Goal: Information Seeking & Learning: Learn about a topic

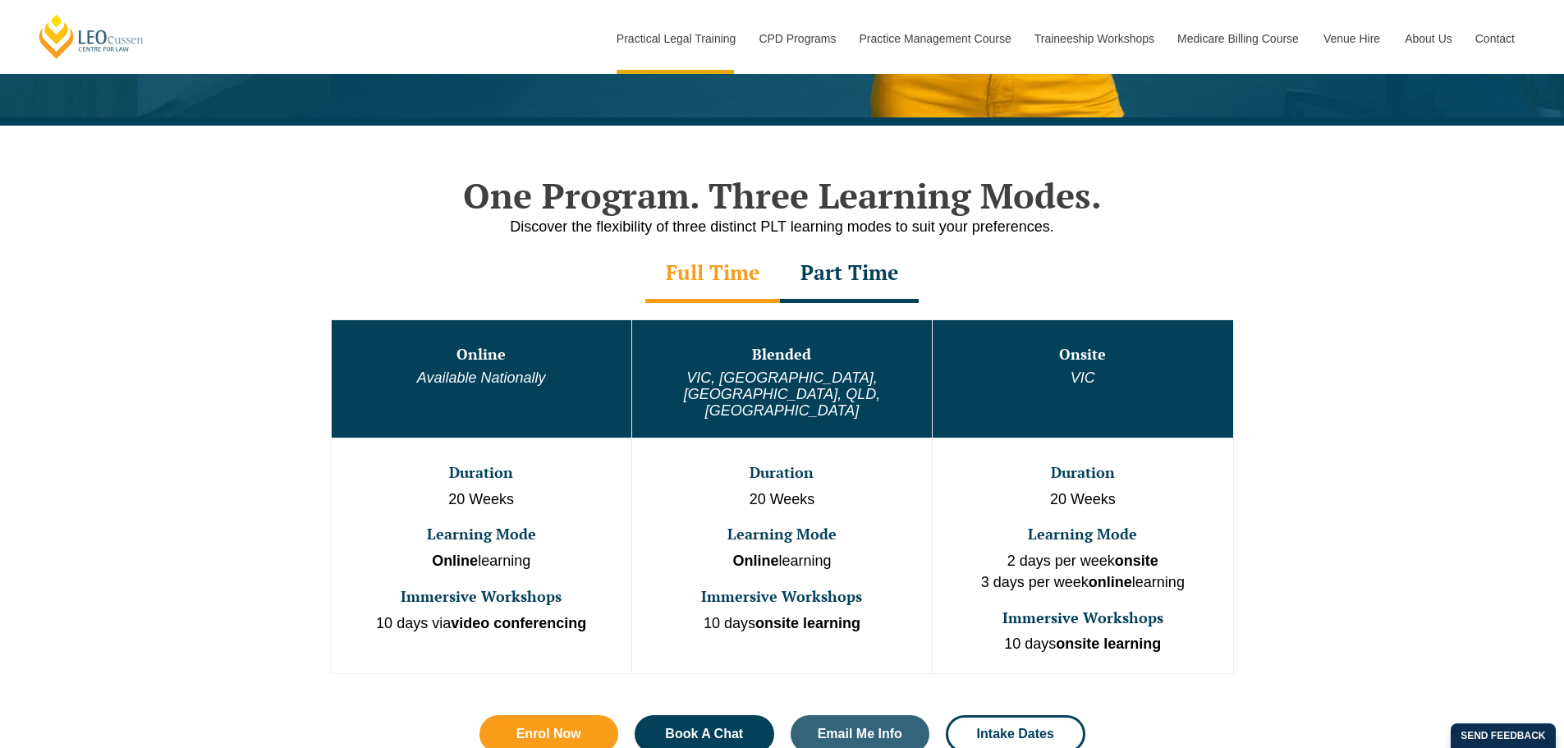
scroll to position [739, 0]
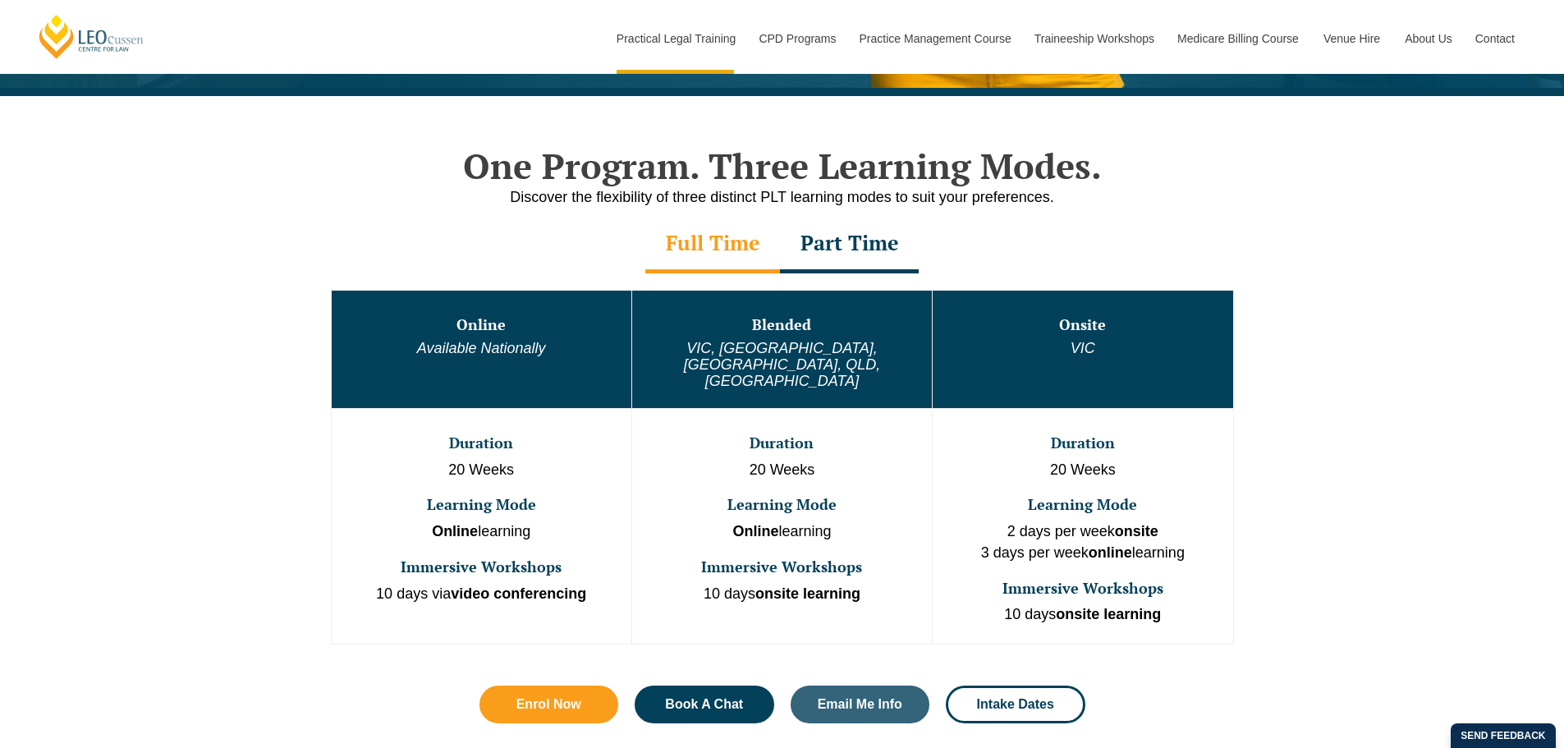
click at [842, 236] on div "Part Time" at bounding box center [849, 244] width 139 height 57
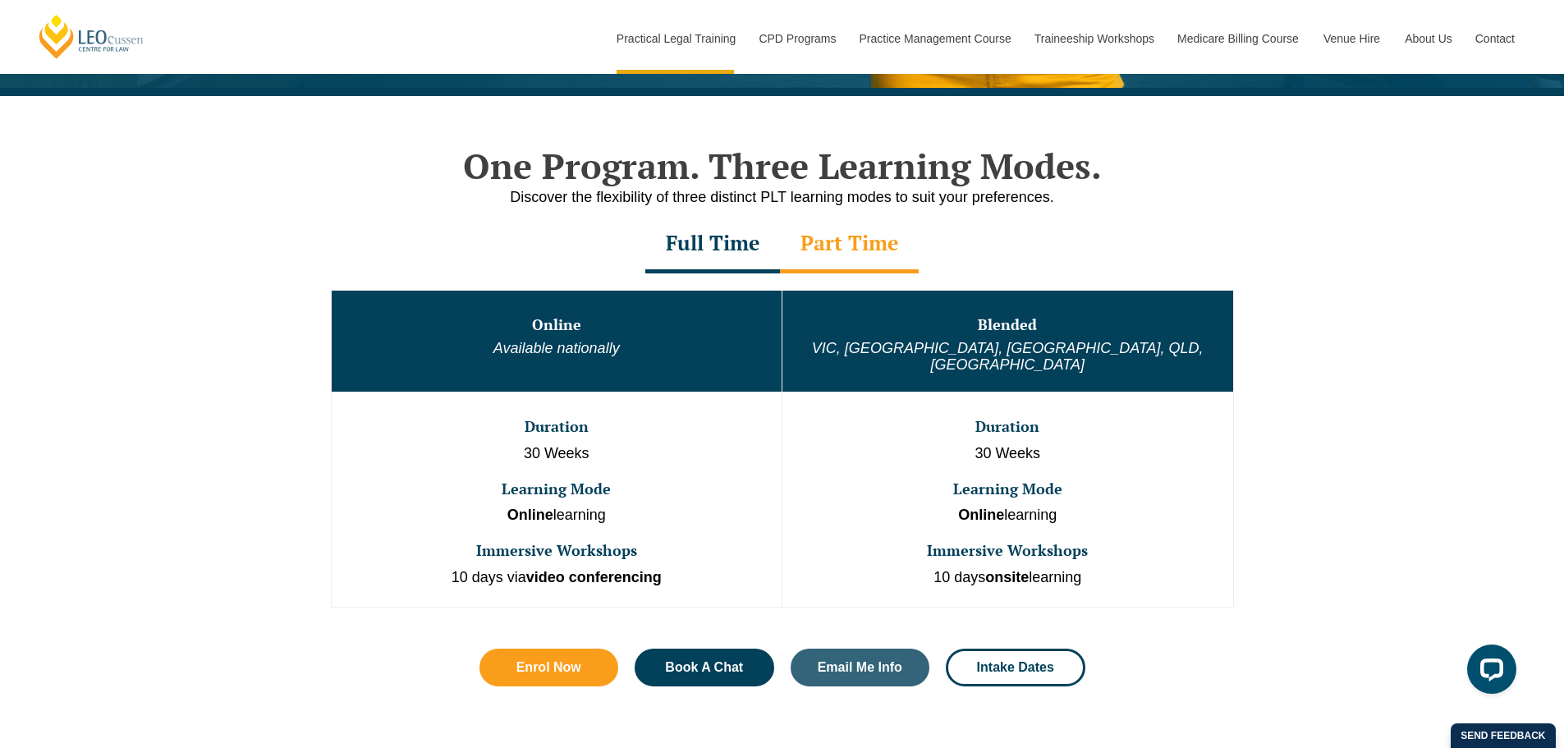
scroll to position [0, 0]
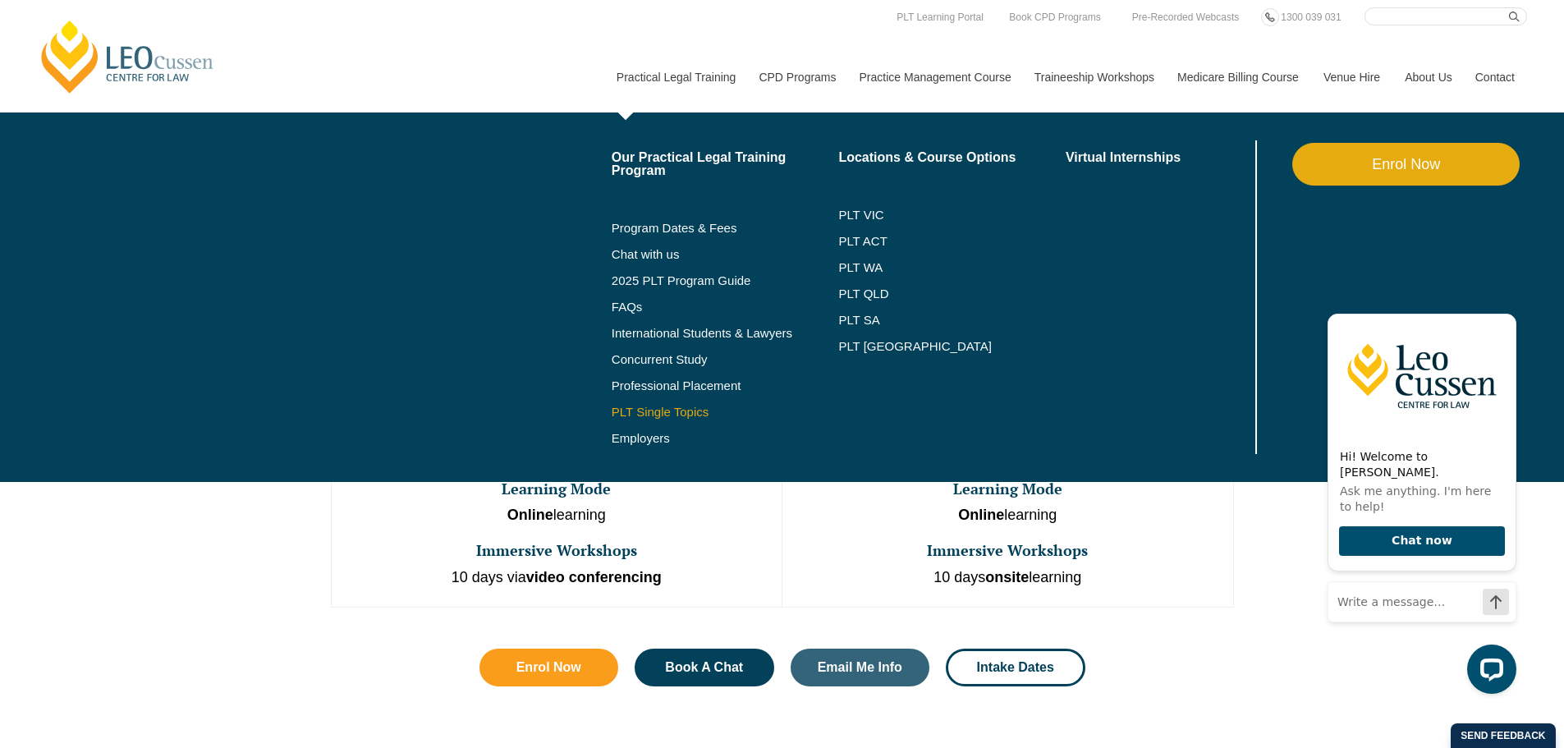
click at [663, 412] on link "PLT Single Topics" at bounding box center [725, 412] width 227 height 13
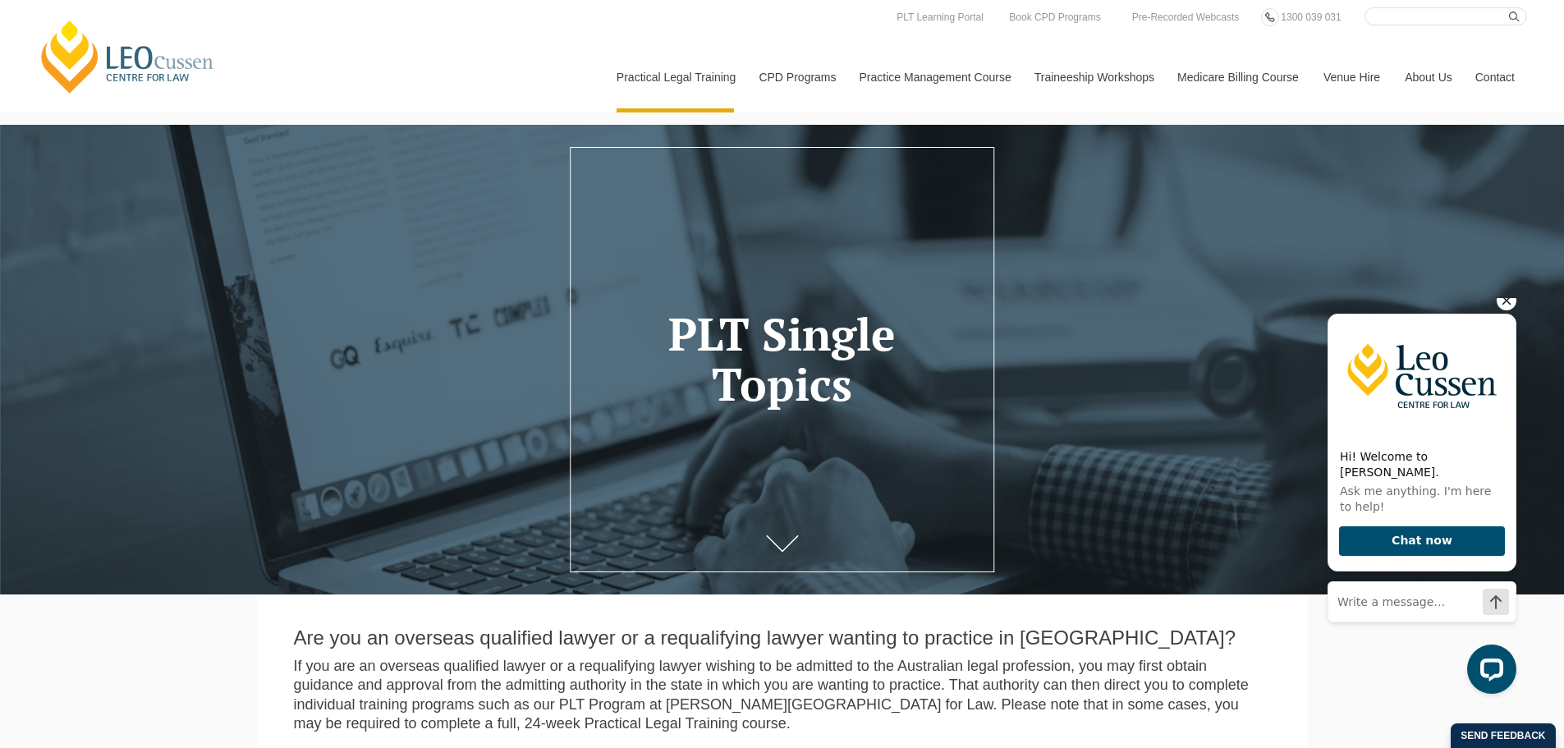
click at [1508, 310] on icon "Hide greeting" at bounding box center [1507, 301] width 20 height 20
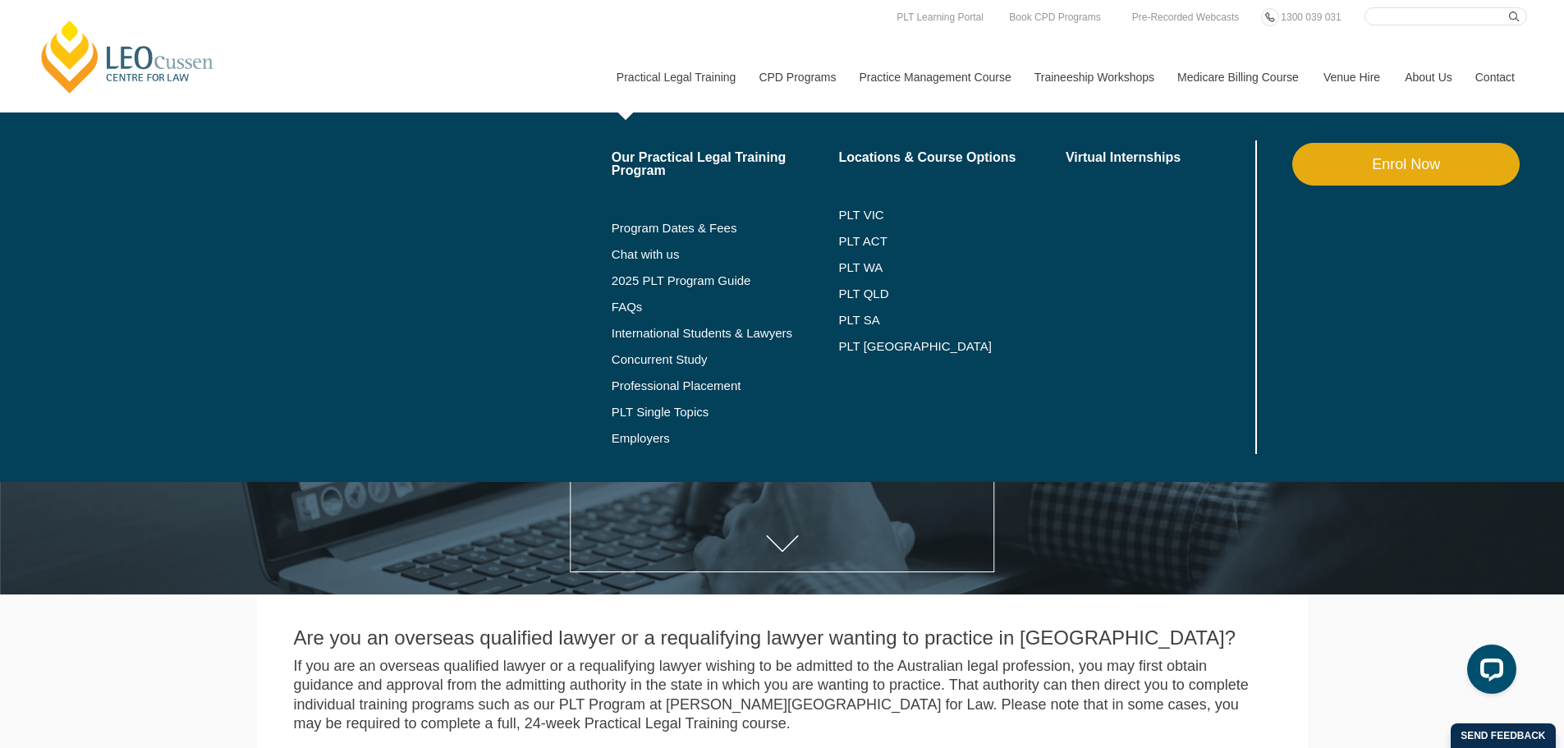
click at [657, 64] on link "Practical Legal Training" at bounding box center [675, 77] width 143 height 71
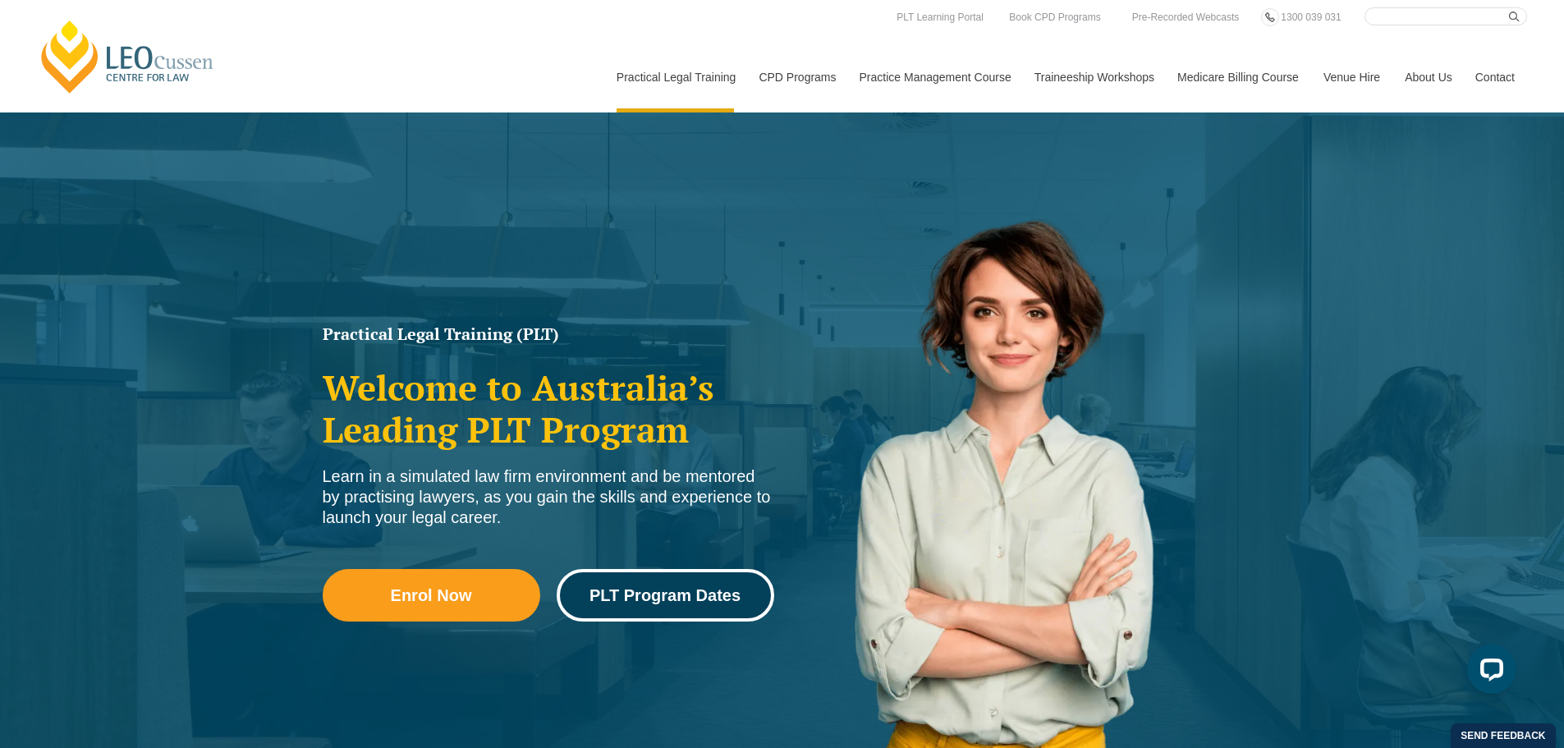
click at [717, 610] on link "PLT Program Dates" at bounding box center [666, 595] width 218 height 53
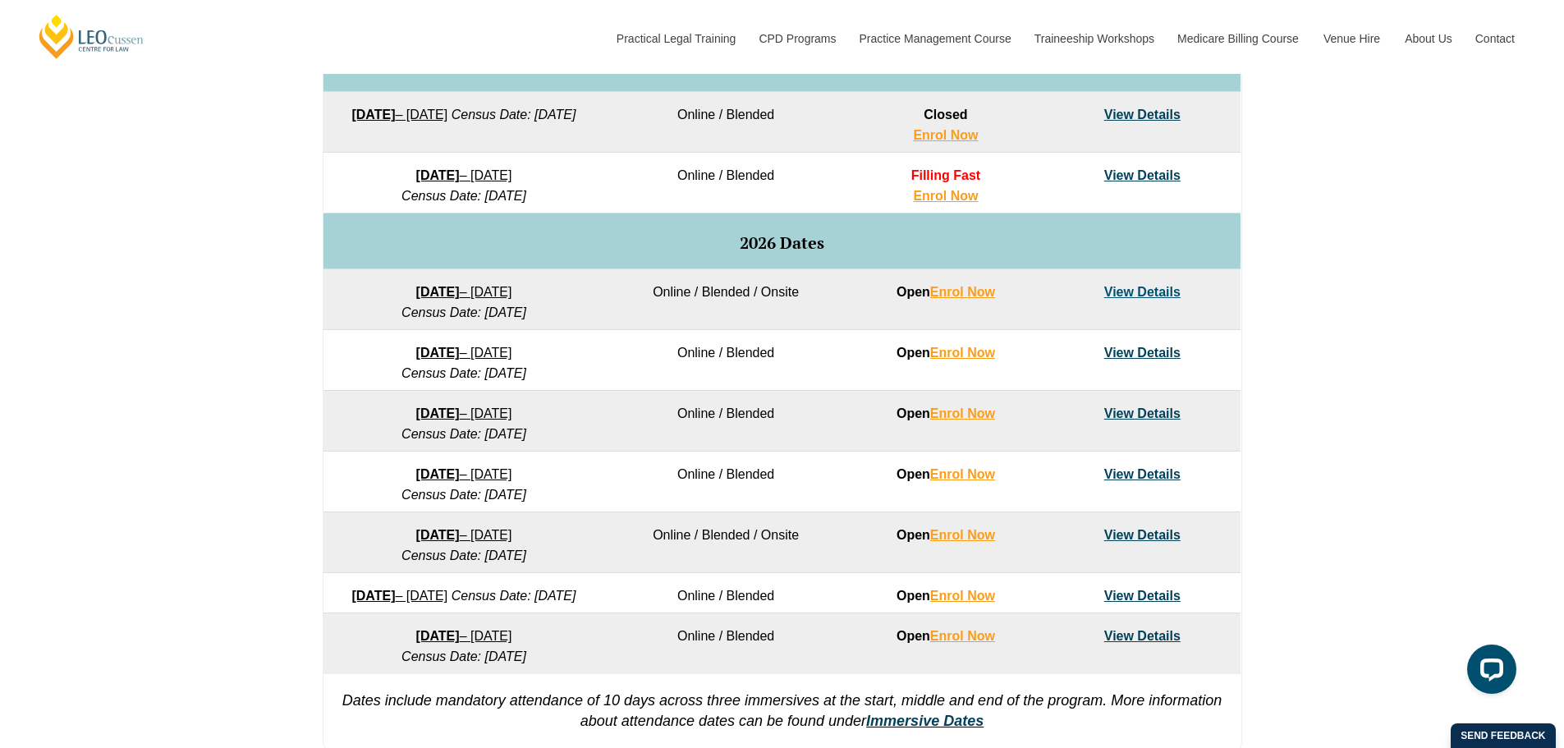
scroll to position [985, 0]
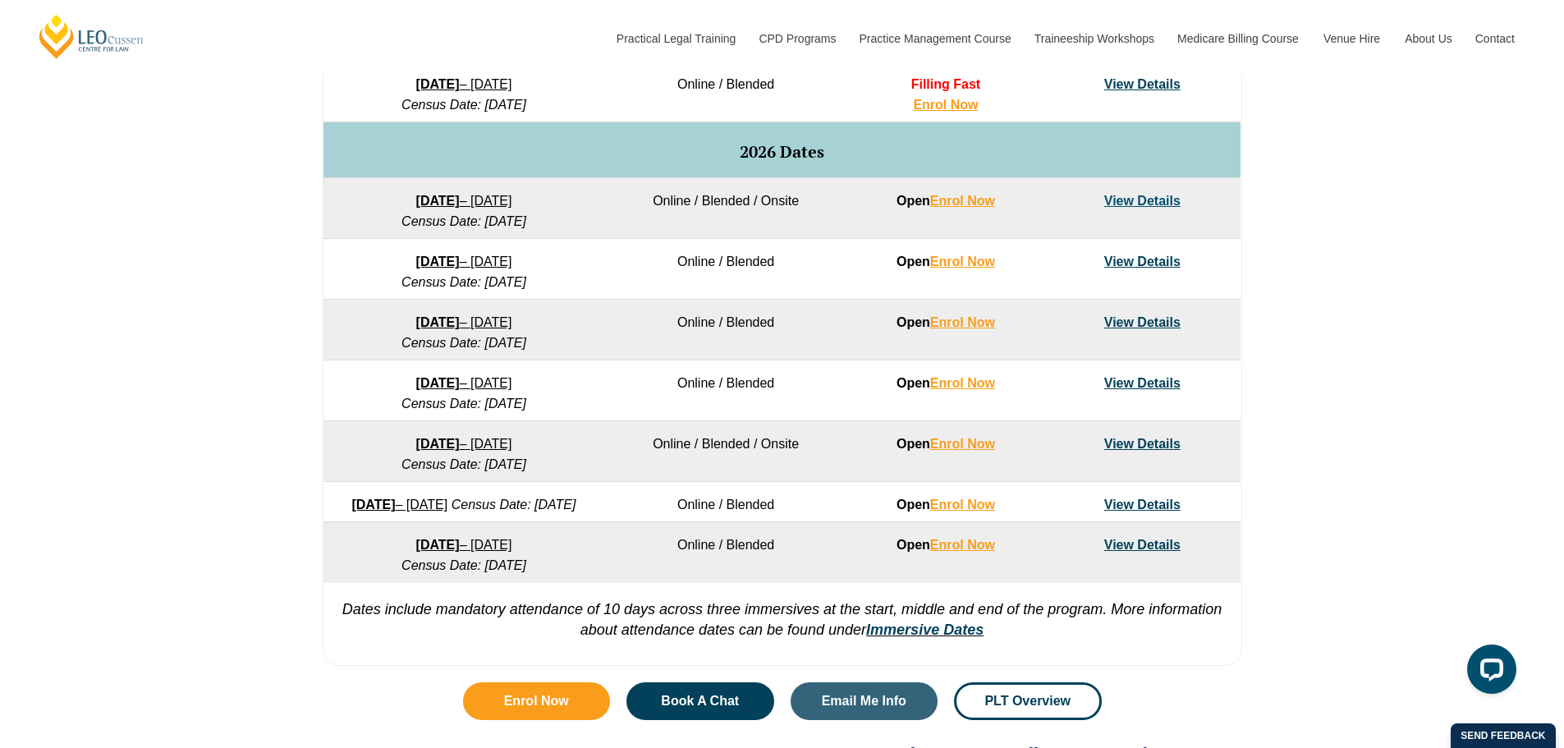
click at [1150, 384] on link "View Details" at bounding box center [1142, 383] width 76 height 14
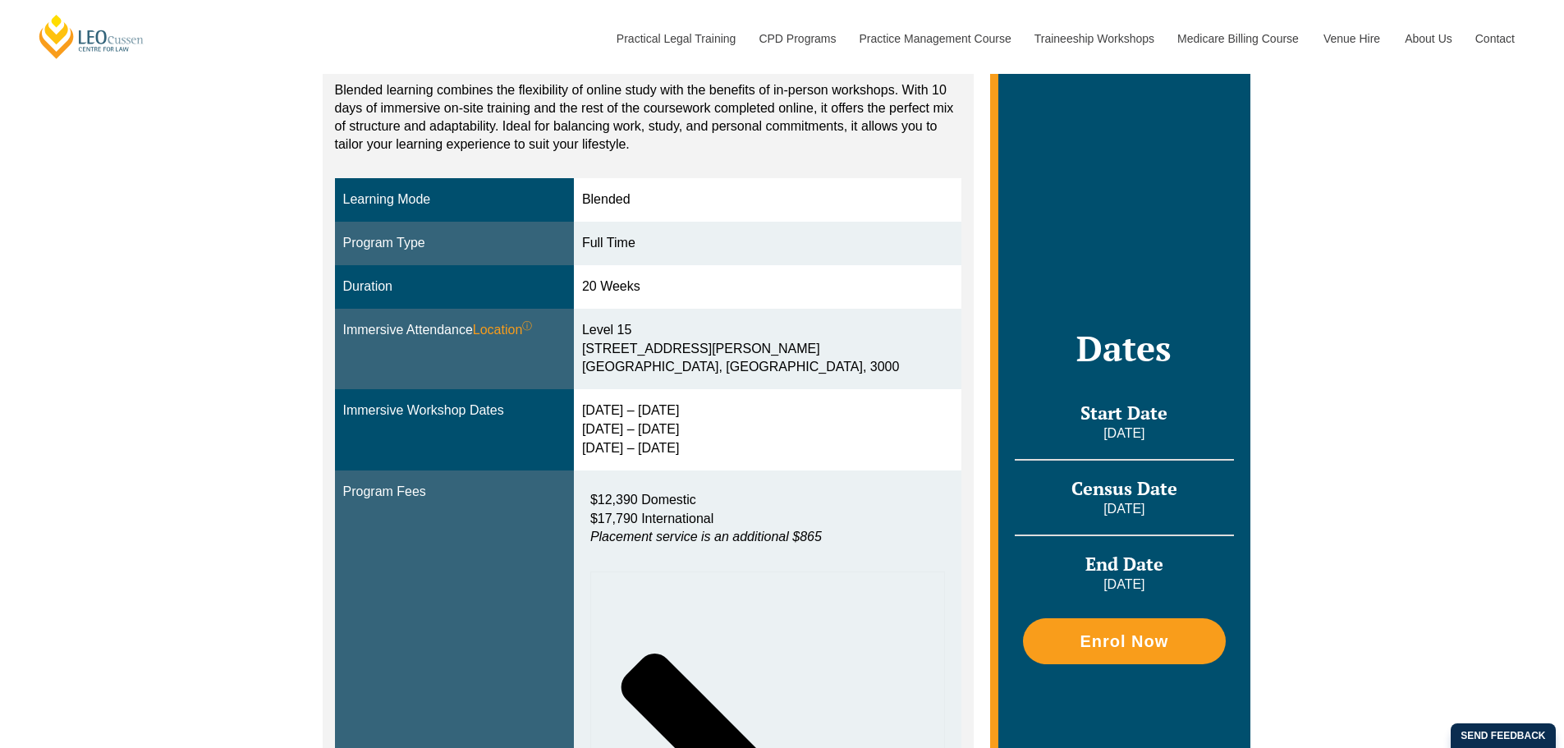
scroll to position [82, 0]
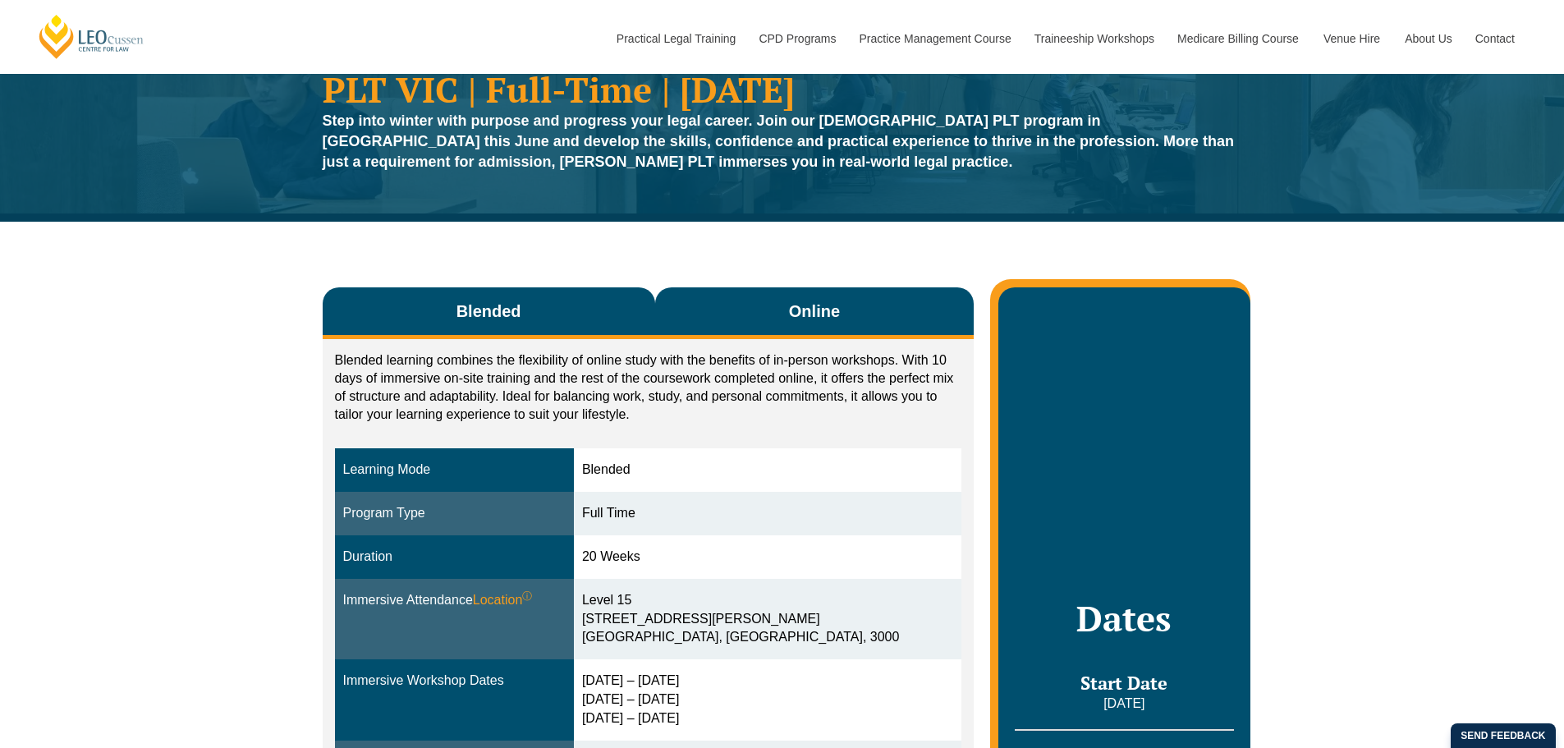
click at [788, 298] on button "Online" at bounding box center [814, 313] width 319 height 52
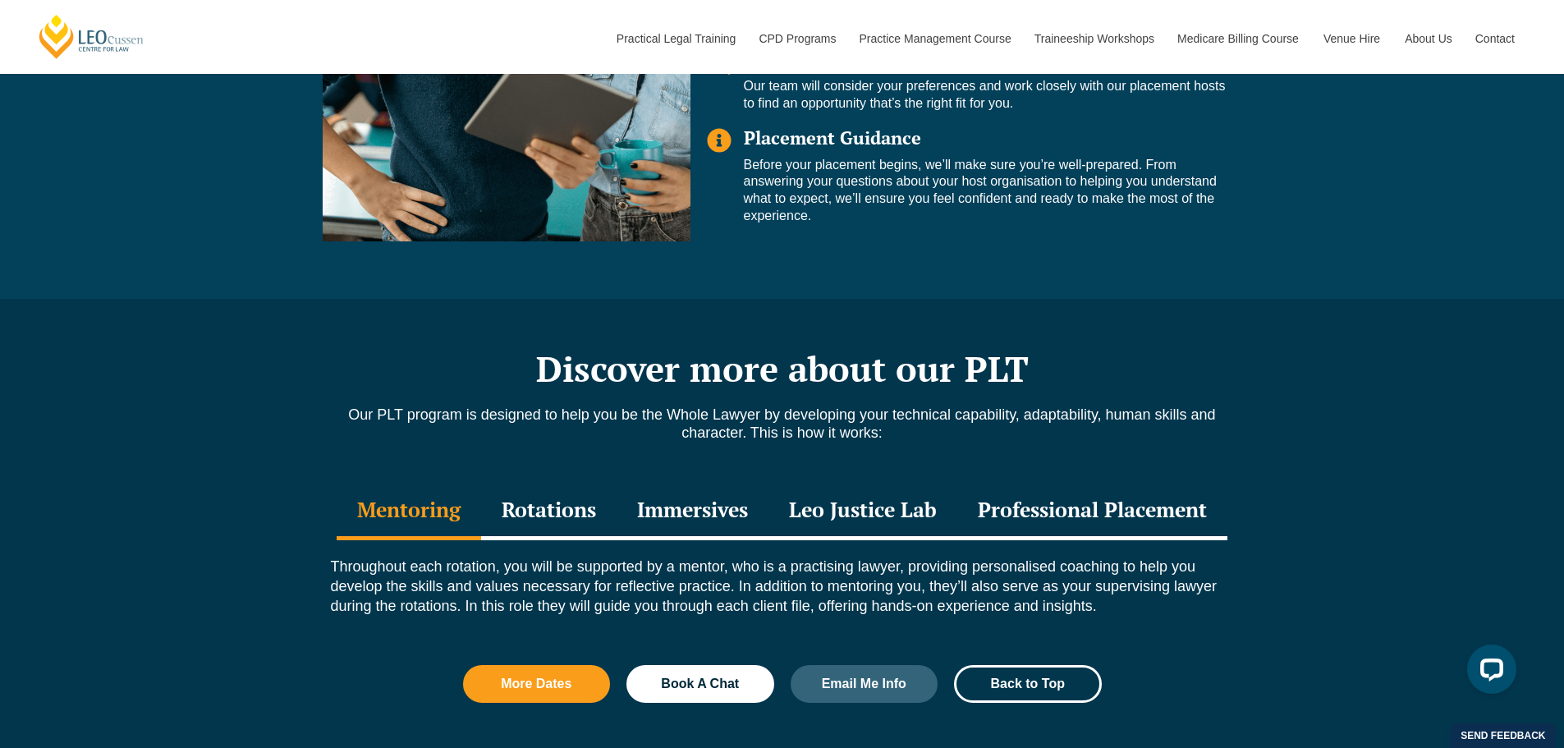
scroll to position [2135, 0]
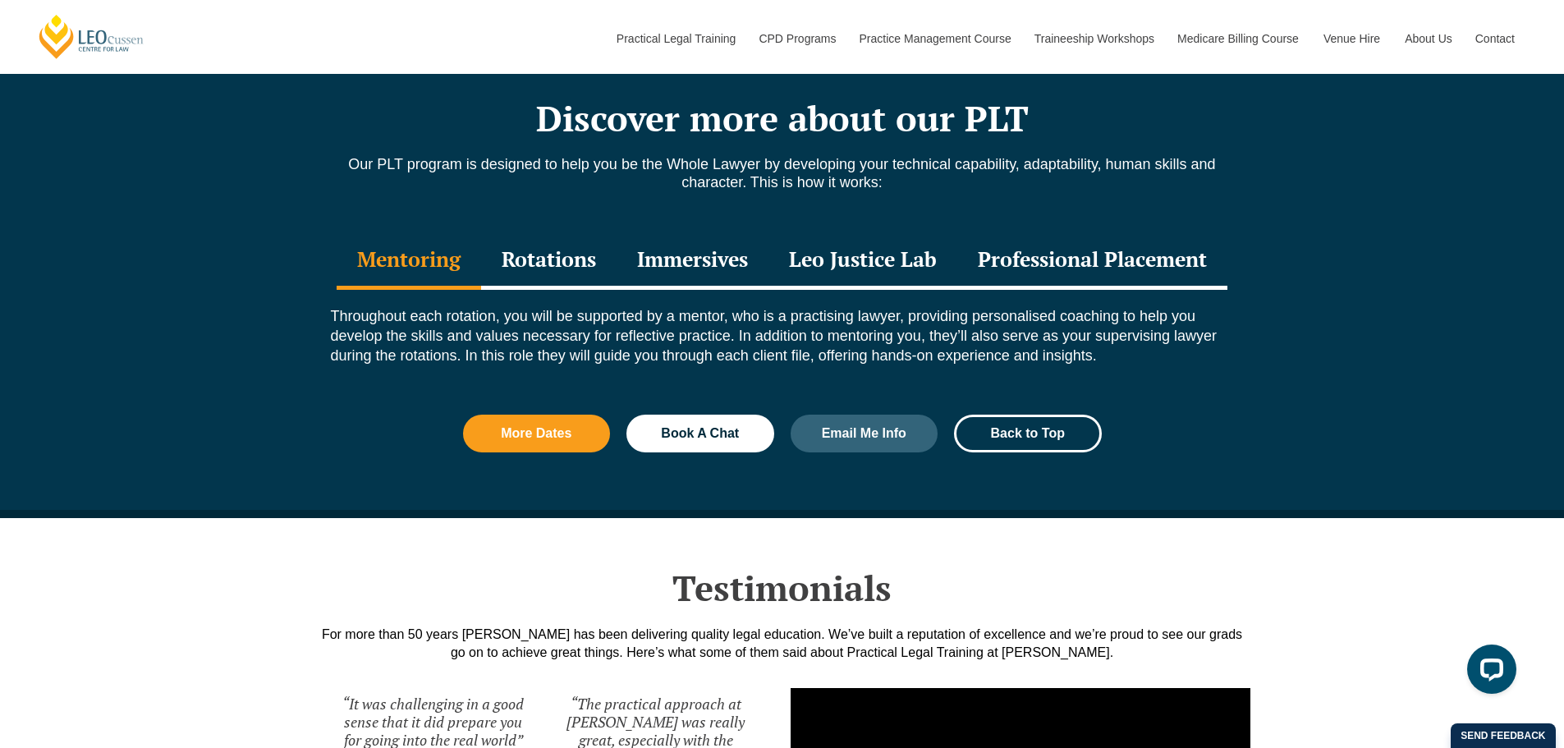
click at [530, 250] on div "Rotations" at bounding box center [548, 260] width 135 height 57
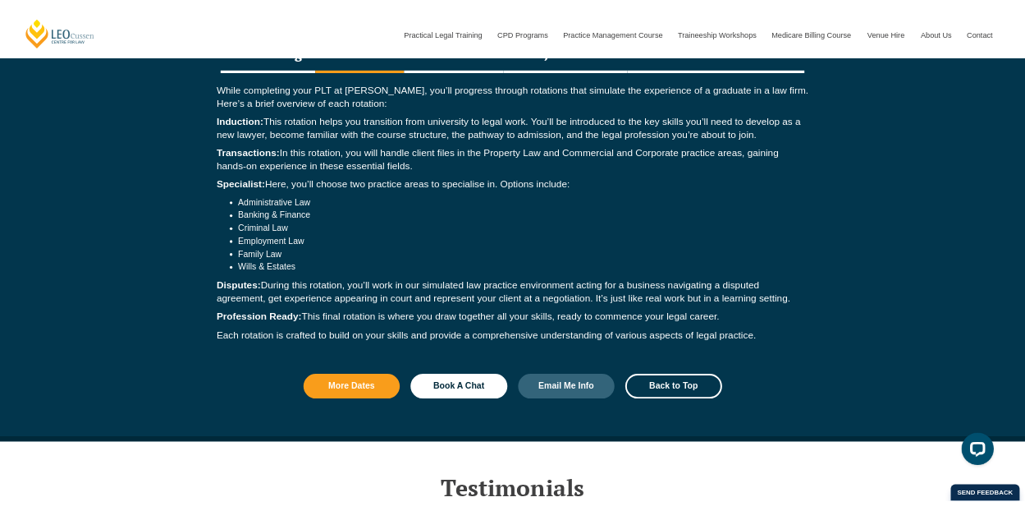
scroll to position [2299, 0]
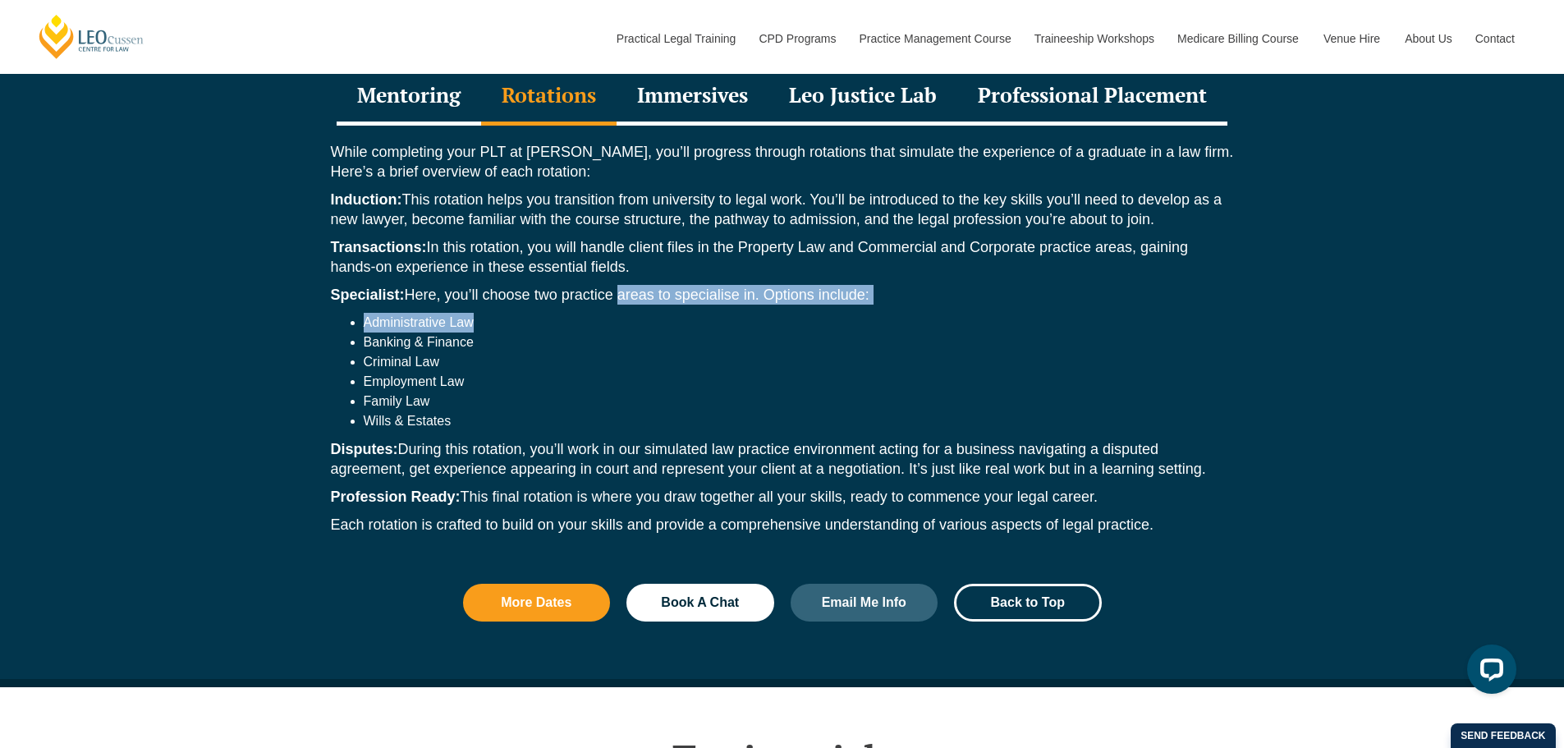
drag, startPoint x: 617, startPoint y: 293, endPoint x: 806, endPoint y: 296, distance: 189.7
click at [806, 296] on div "While completing your PLT at Leo Cussen, you’ll progress through rotations that…" at bounding box center [782, 342] width 936 height 433
click at [853, 333] on li "Banking & Finance" at bounding box center [799, 343] width 870 height 20
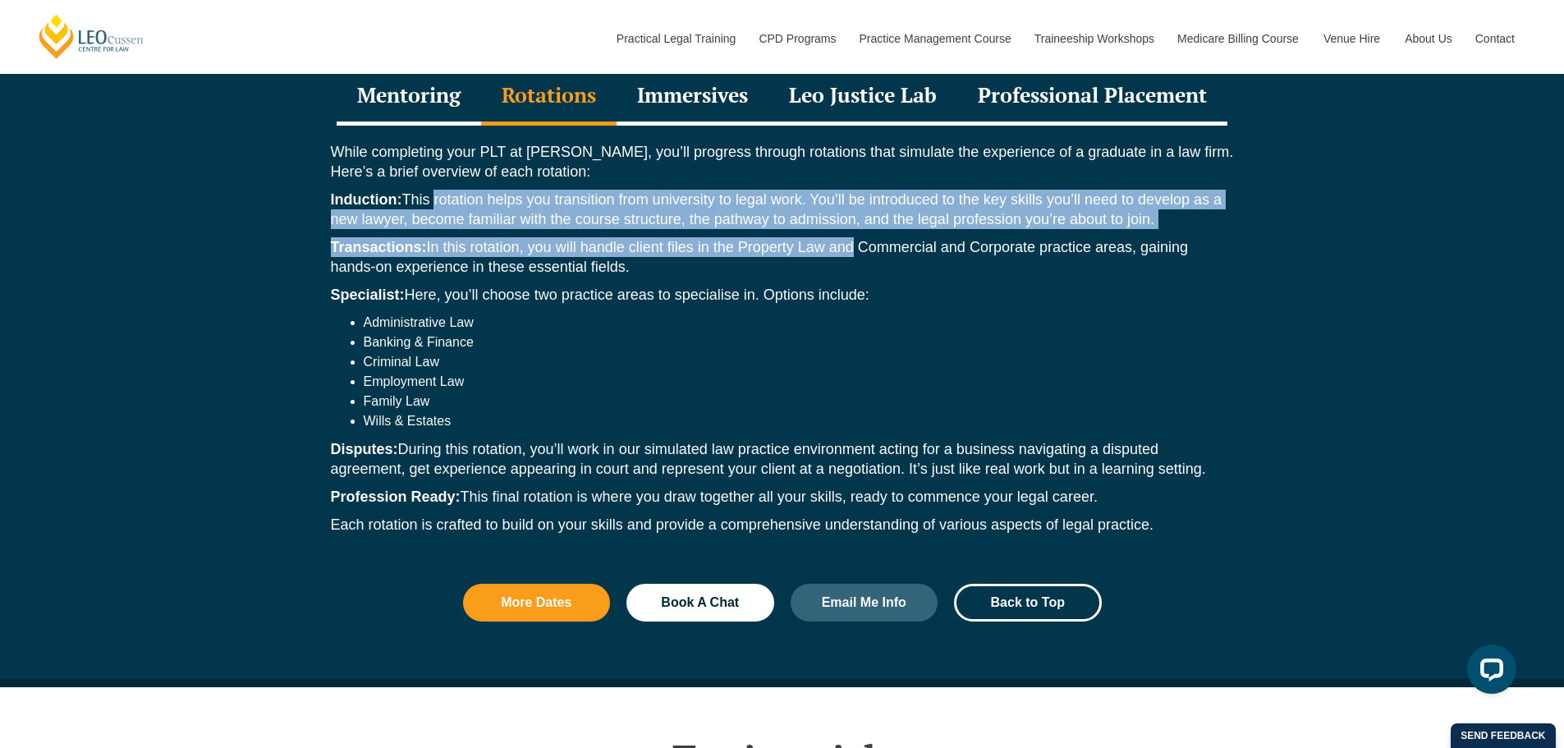
drag, startPoint x: 430, startPoint y: 181, endPoint x: 849, endPoint y: 224, distance: 421.0
click at [849, 224] on div "While completing your PLT at Leo Cussen, you’ll progress through rotations that…" at bounding box center [782, 342] width 936 height 433
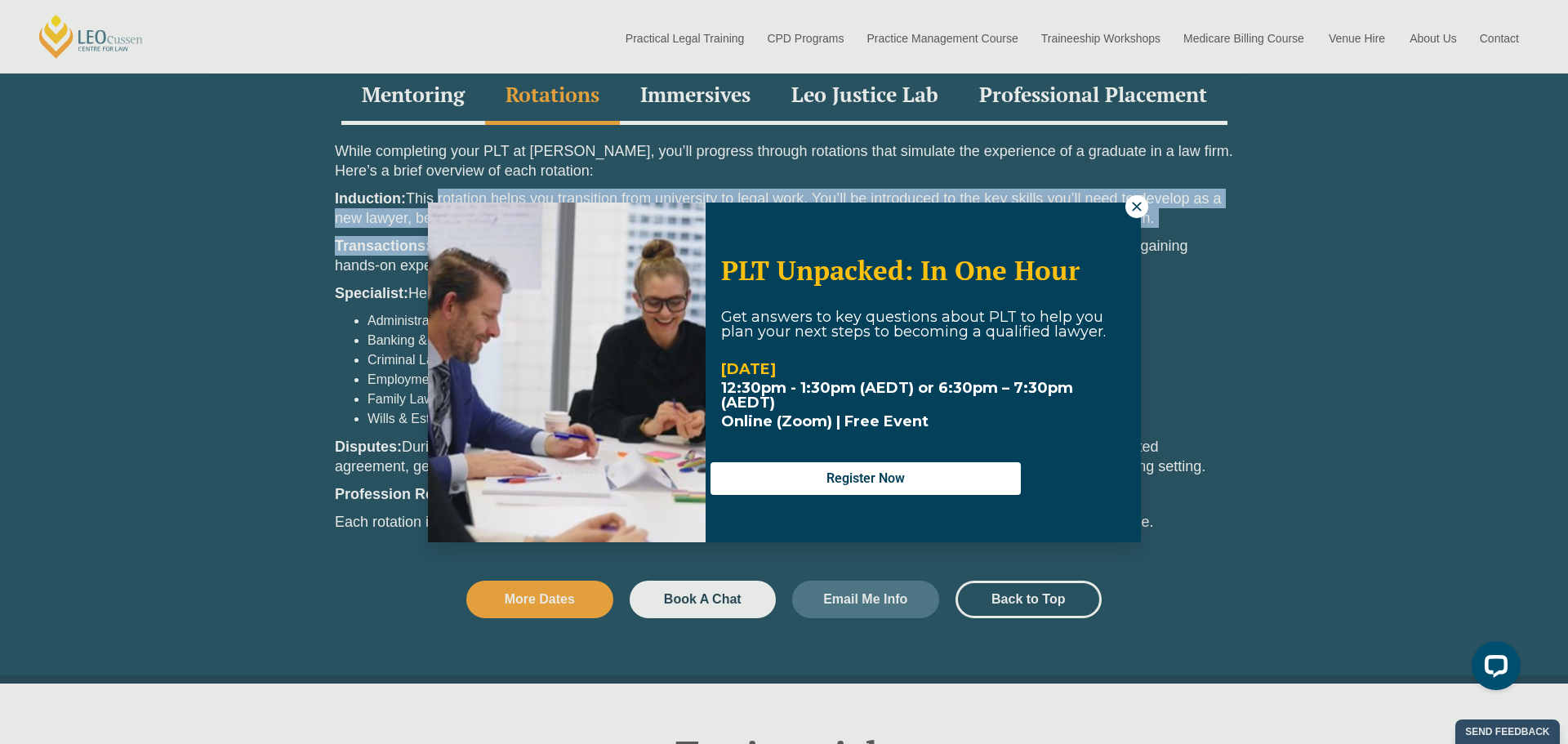
click at [1138, 203] on icon at bounding box center [1136, 206] width 15 height 15
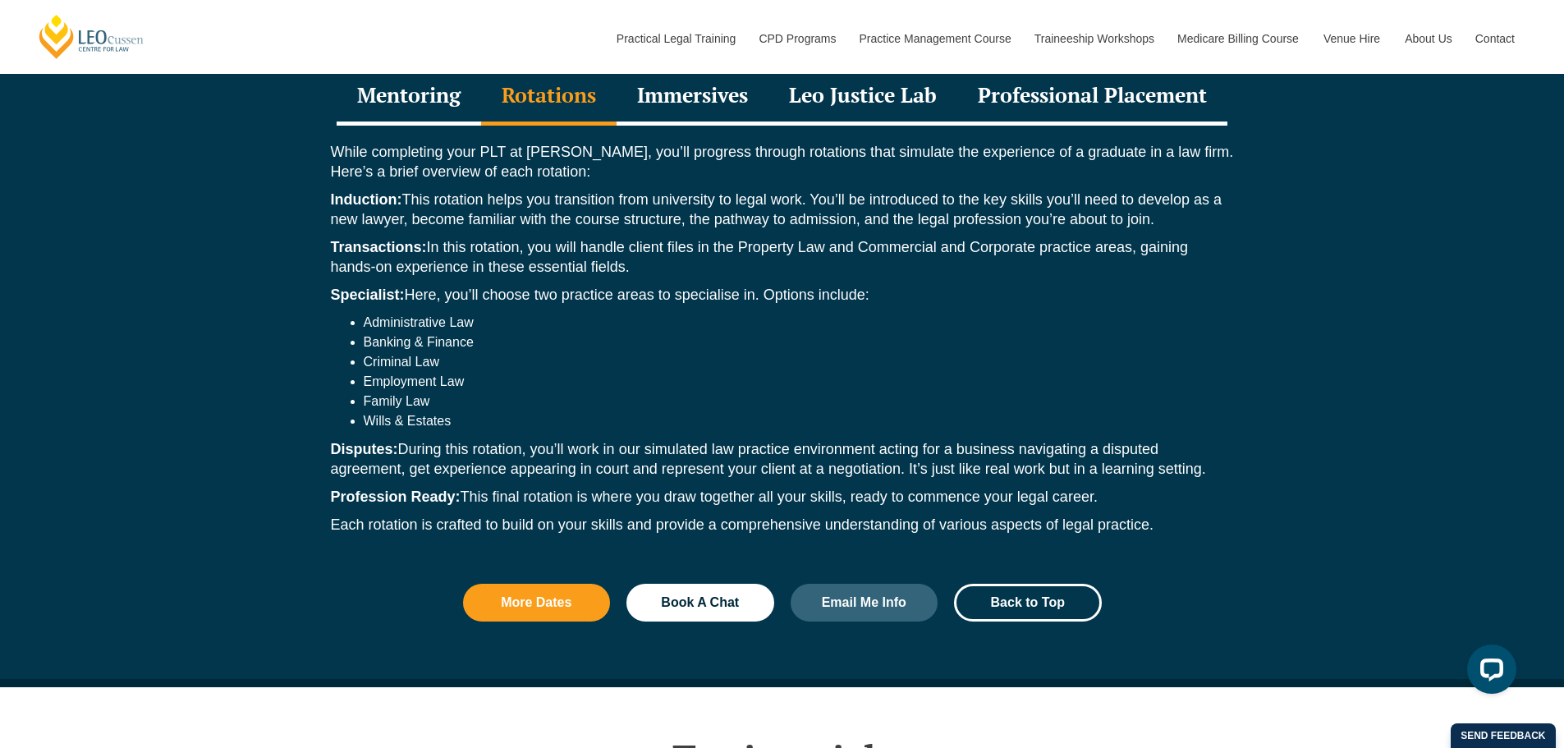
click at [680, 285] on p "Specialist: Here, you’ll choose two practice areas to specialise in. Options in…" at bounding box center [782, 295] width 903 height 20
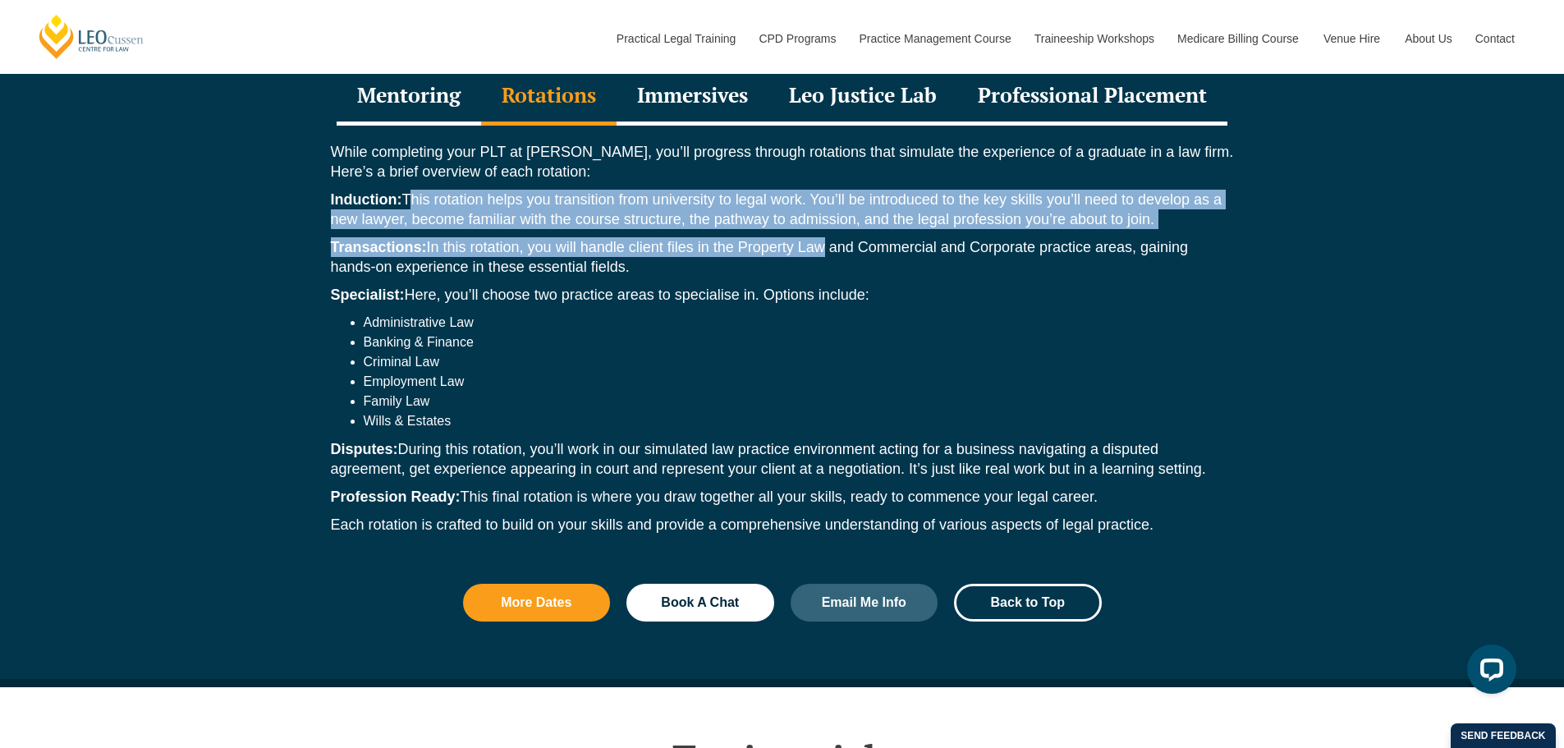
drag, startPoint x: 409, startPoint y: 199, endPoint x: 817, endPoint y: 221, distance: 408.6
click at [817, 221] on div "While completing your PLT at Leo Cussen, you’ll progress through rotations that…" at bounding box center [782, 342] width 936 height 433
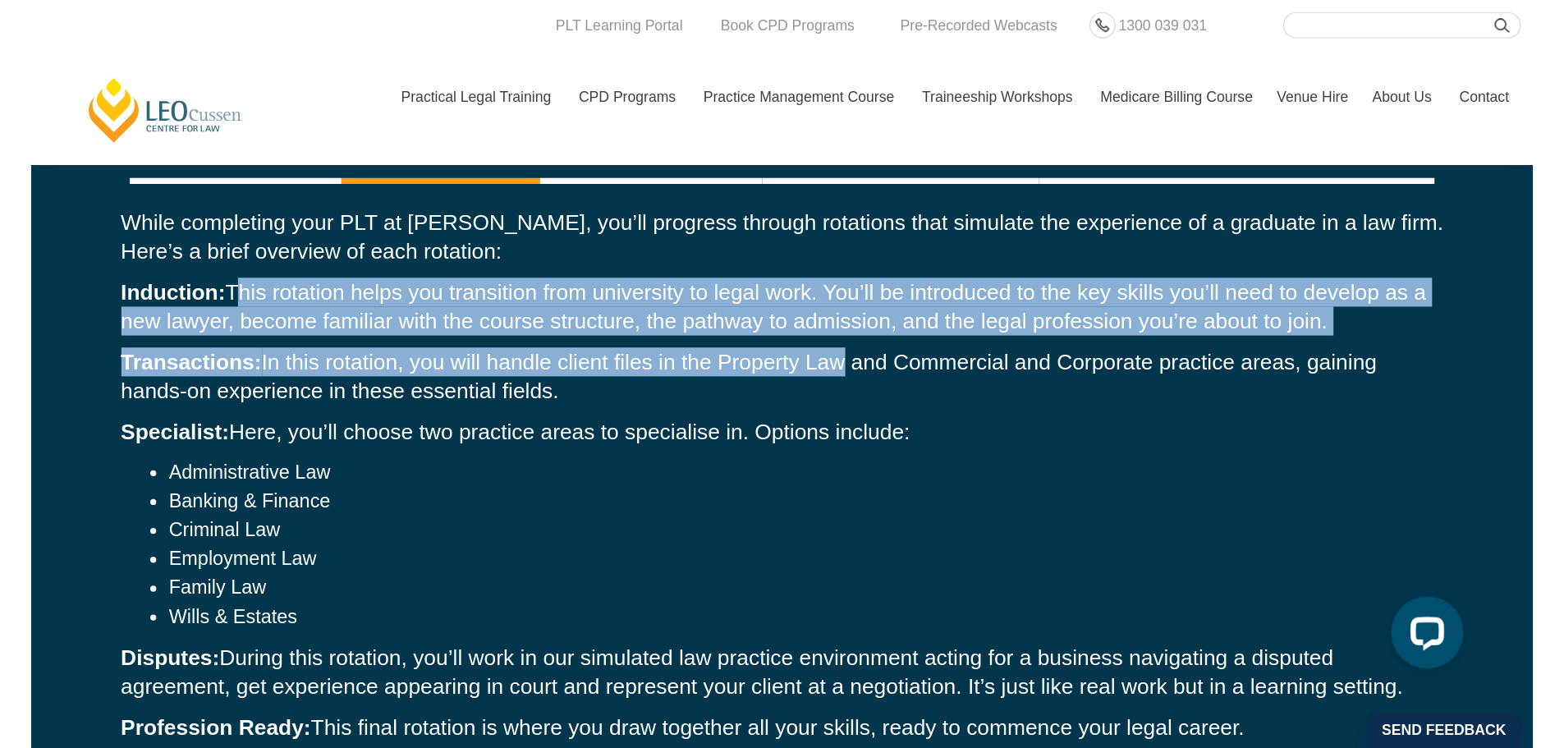
scroll to position [2300, 0]
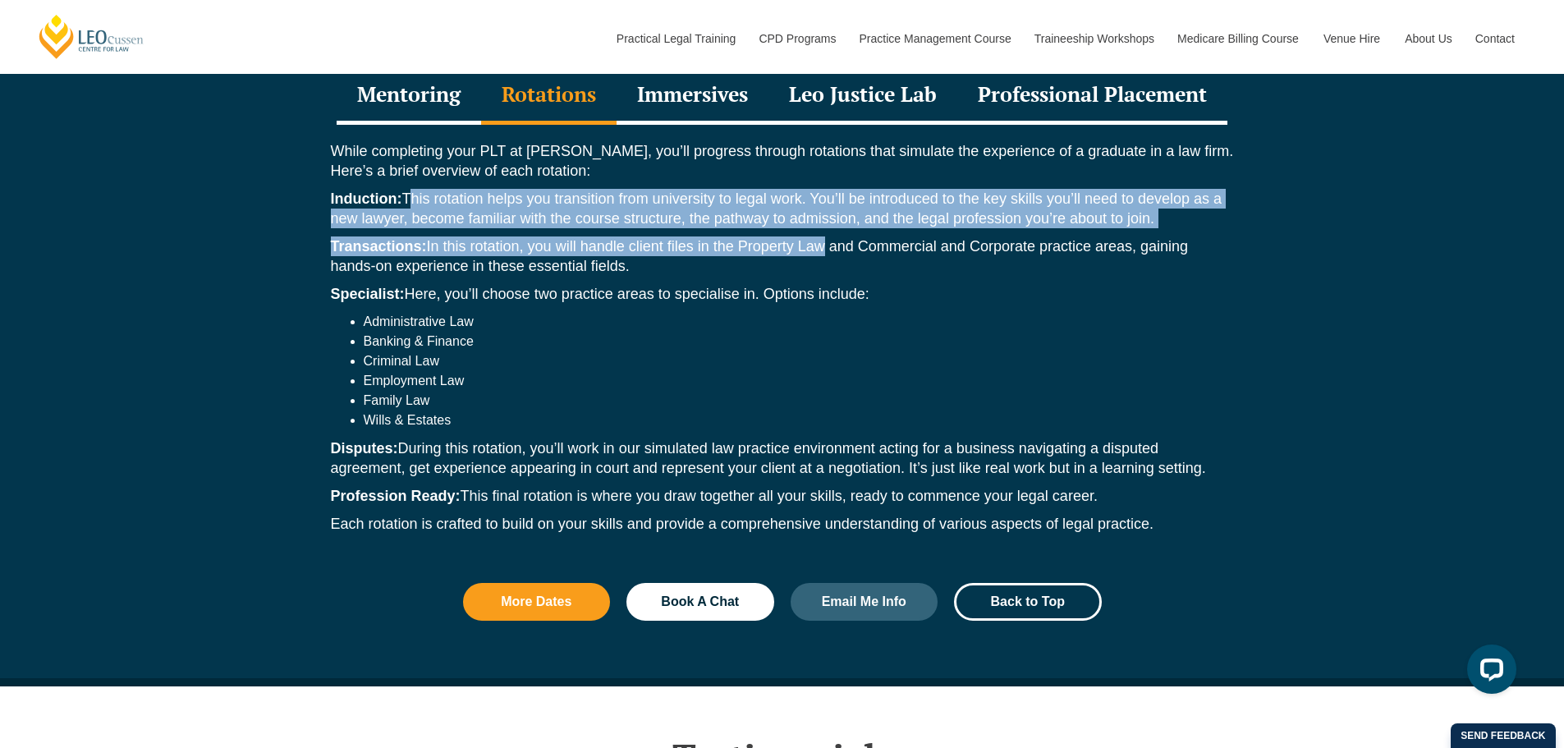
click at [874, 202] on p "Induction: This rotation helps you transition from university to legal work. Yo…" at bounding box center [782, 208] width 903 height 39
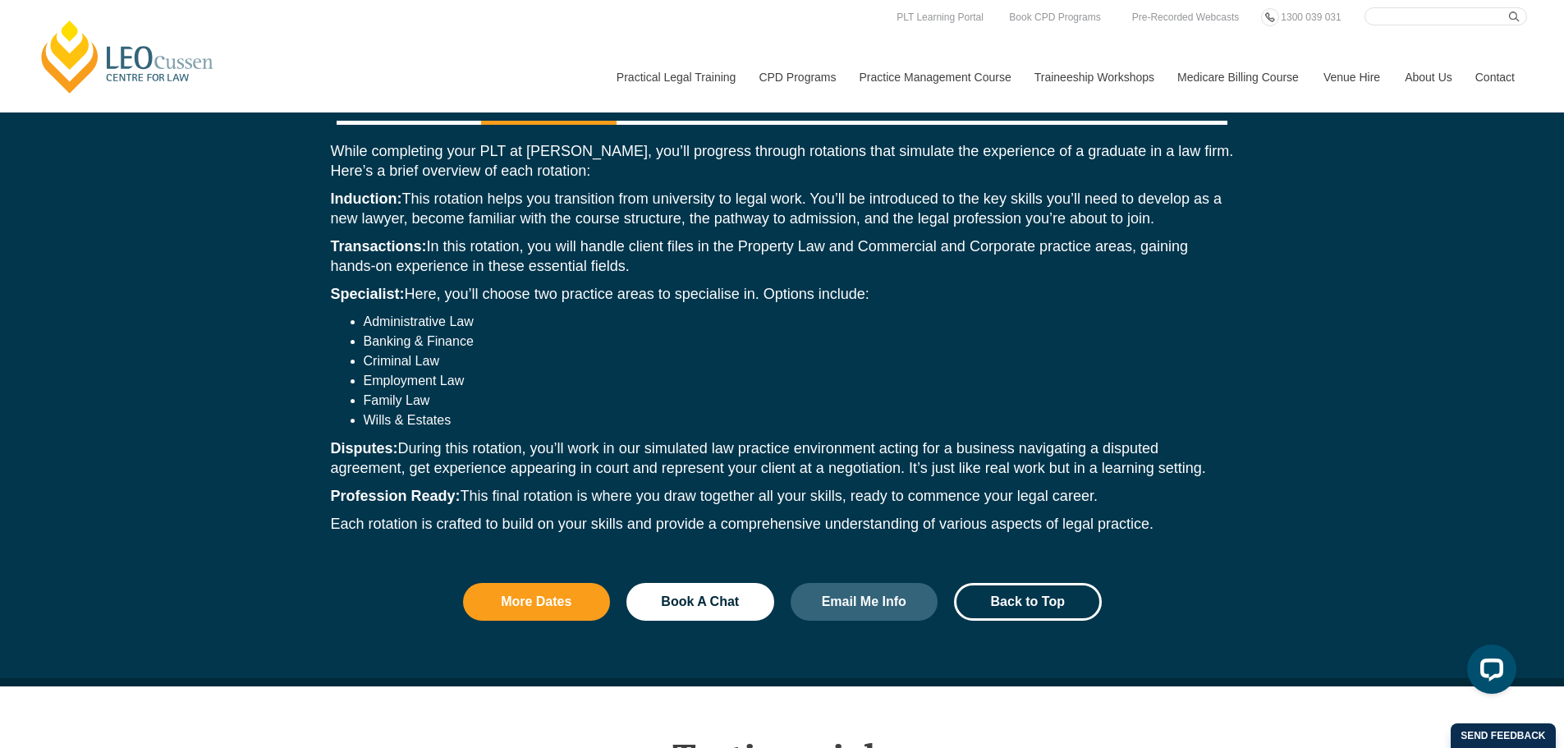
click at [551, 361] on li "Criminal Law" at bounding box center [799, 361] width 870 height 20
click at [437, 410] on li "Wills & Estates" at bounding box center [799, 420] width 870 height 20
drag, startPoint x: 461, startPoint y: 376, endPoint x: 366, endPoint y: 369, distance: 95.5
click at [368, 372] on li "Employment Law" at bounding box center [799, 381] width 870 height 20
drag, startPoint x: 369, startPoint y: 311, endPoint x: 472, endPoint y: 329, distance: 105.0
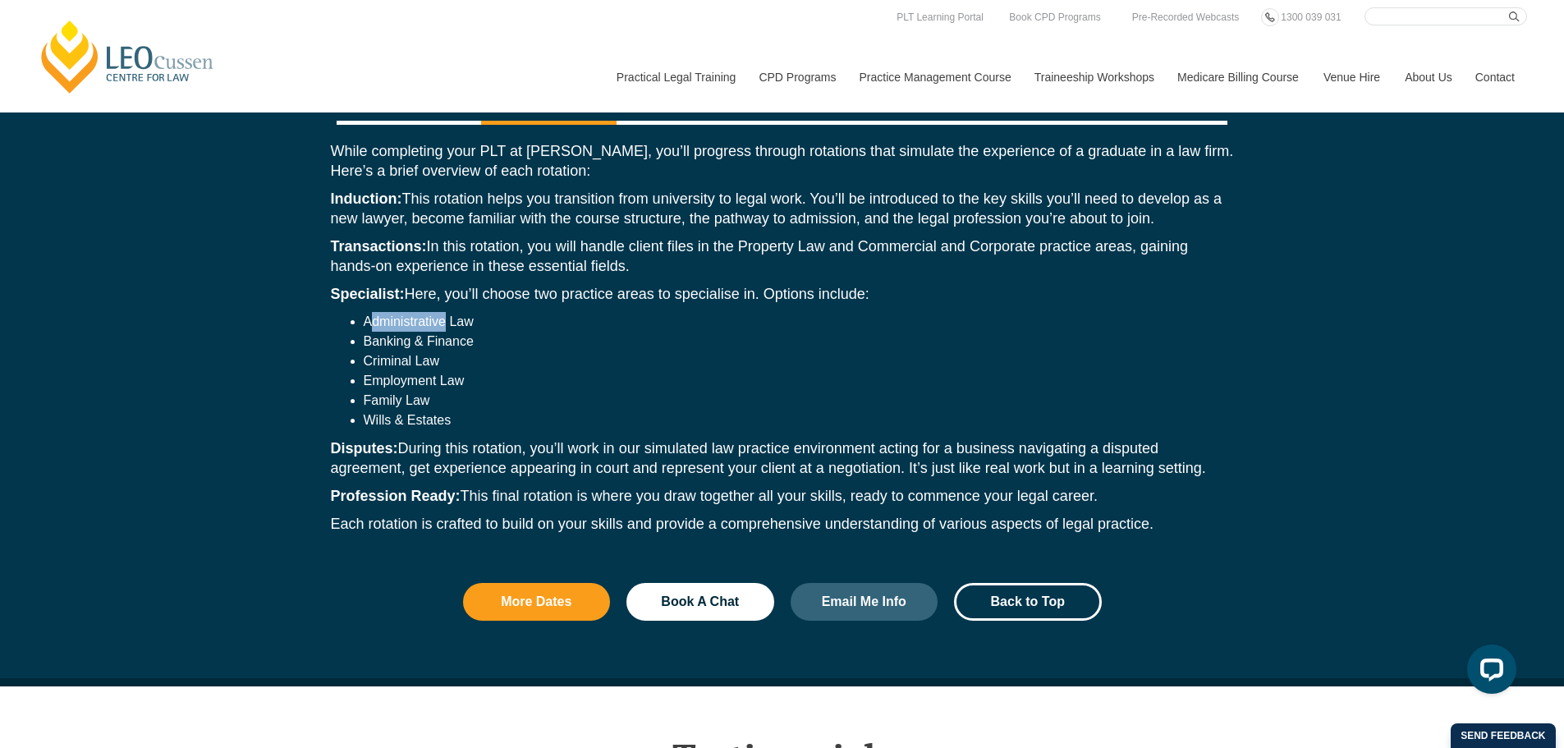
click at [450, 314] on li "Administrative Law" at bounding box center [799, 322] width 870 height 20
click at [522, 391] on li "Family Law" at bounding box center [799, 401] width 870 height 20
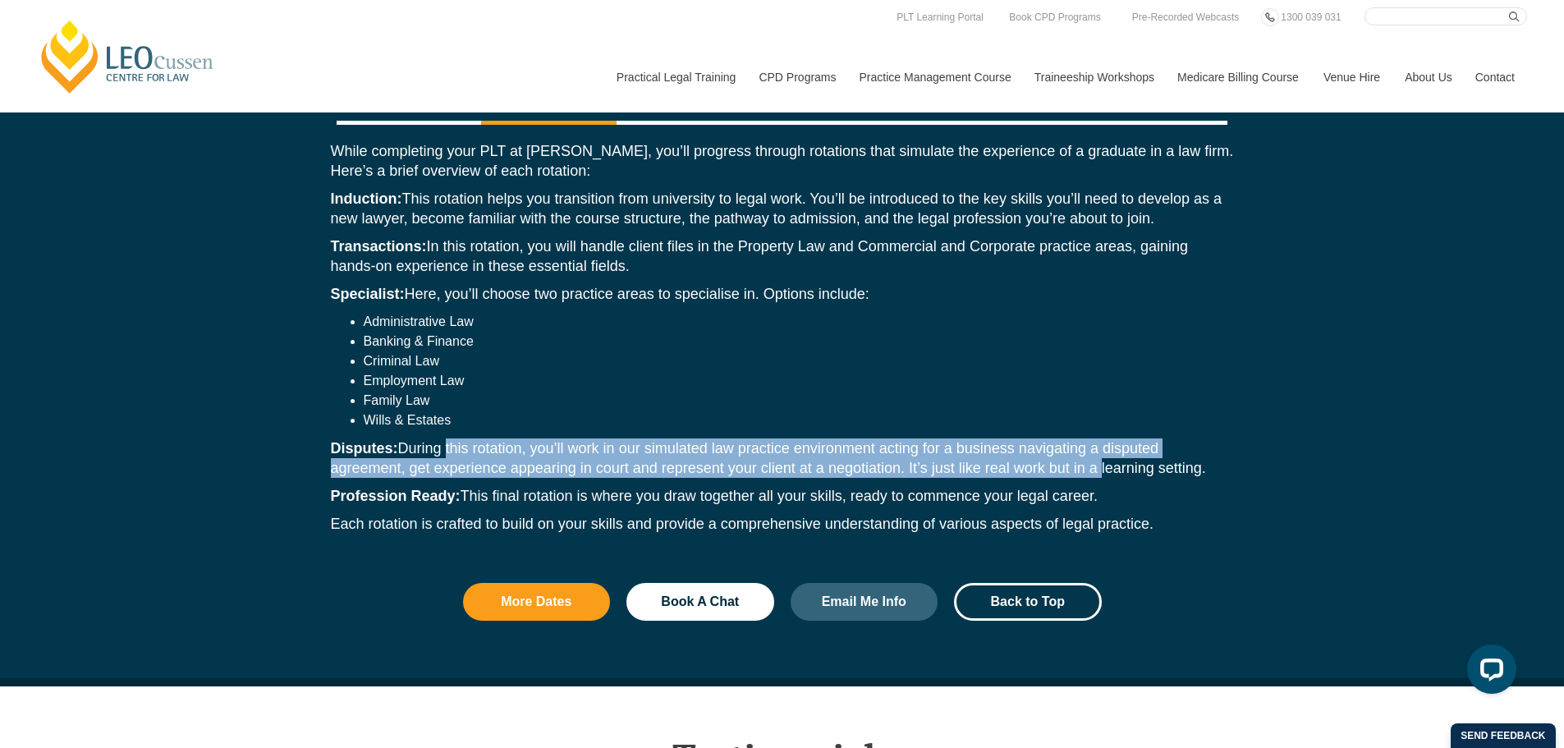
drag, startPoint x: 447, startPoint y: 441, endPoint x: 1096, endPoint y: 450, distance: 648.7
click at [1096, 450] on p "Disputes: During this rotation, you’ll work in our simulated law practice envir…" at bounding box center [782, 457] width 903 height 39
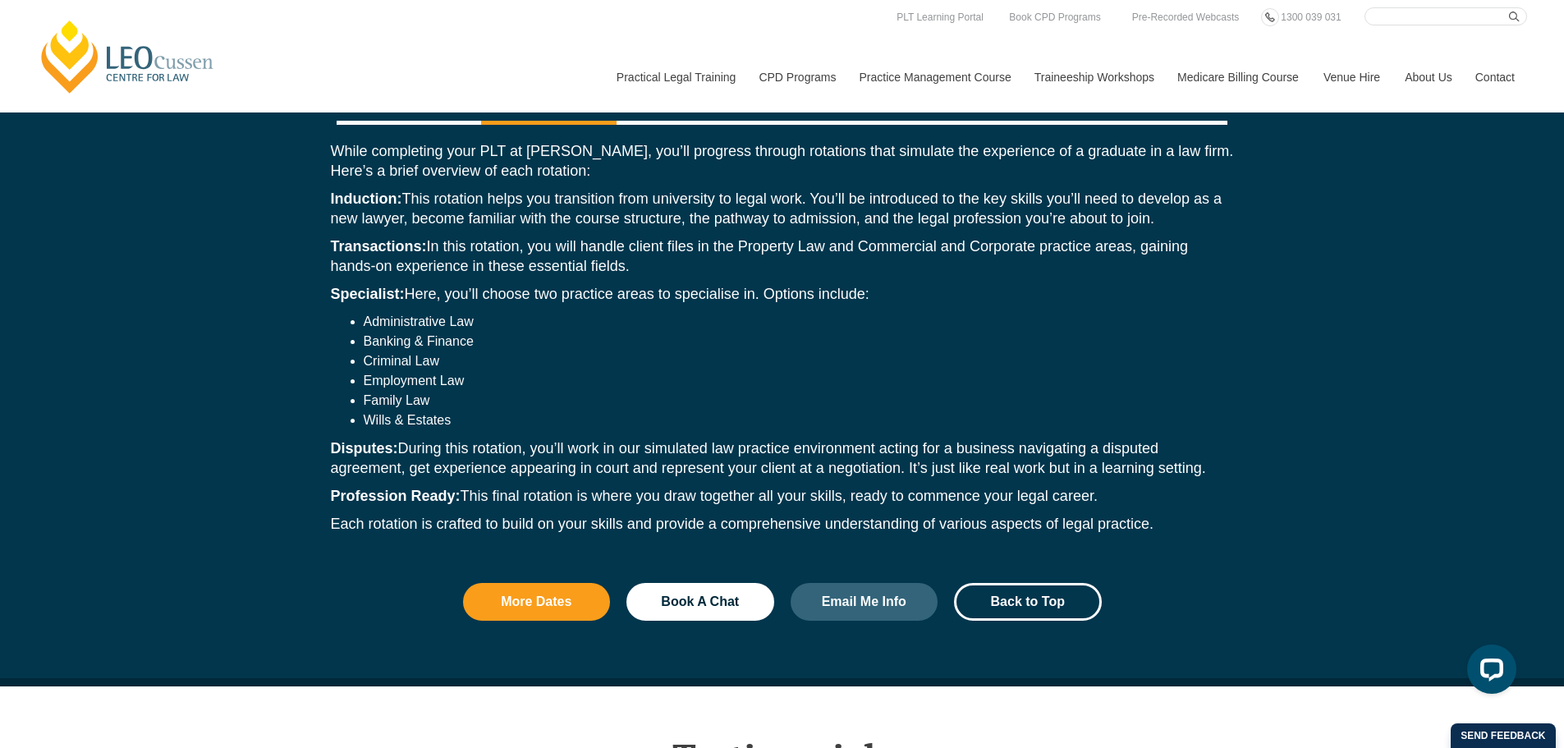
click at [539, 475] on div "While completing your PLT at Leo Cussen, you’ll progress through rotations that…" at bounding box center [782, 341] width 936 height 433
click at [666, 429] on div "While completing your PLT at Leo Cussen, you’ll progress through rotations that…" at bounding box center [782, 341] width 936 height 433
drag, startPoint x: 652, startPoint y: 287, endPoint x: 787, endPoint y: 287, distance: 135.5
click at [787, 287] on p "Specialist: Here, you’ll choose two practice areas to specialise in. Options in…" at bounding box center [782, 294] width 903 height 20
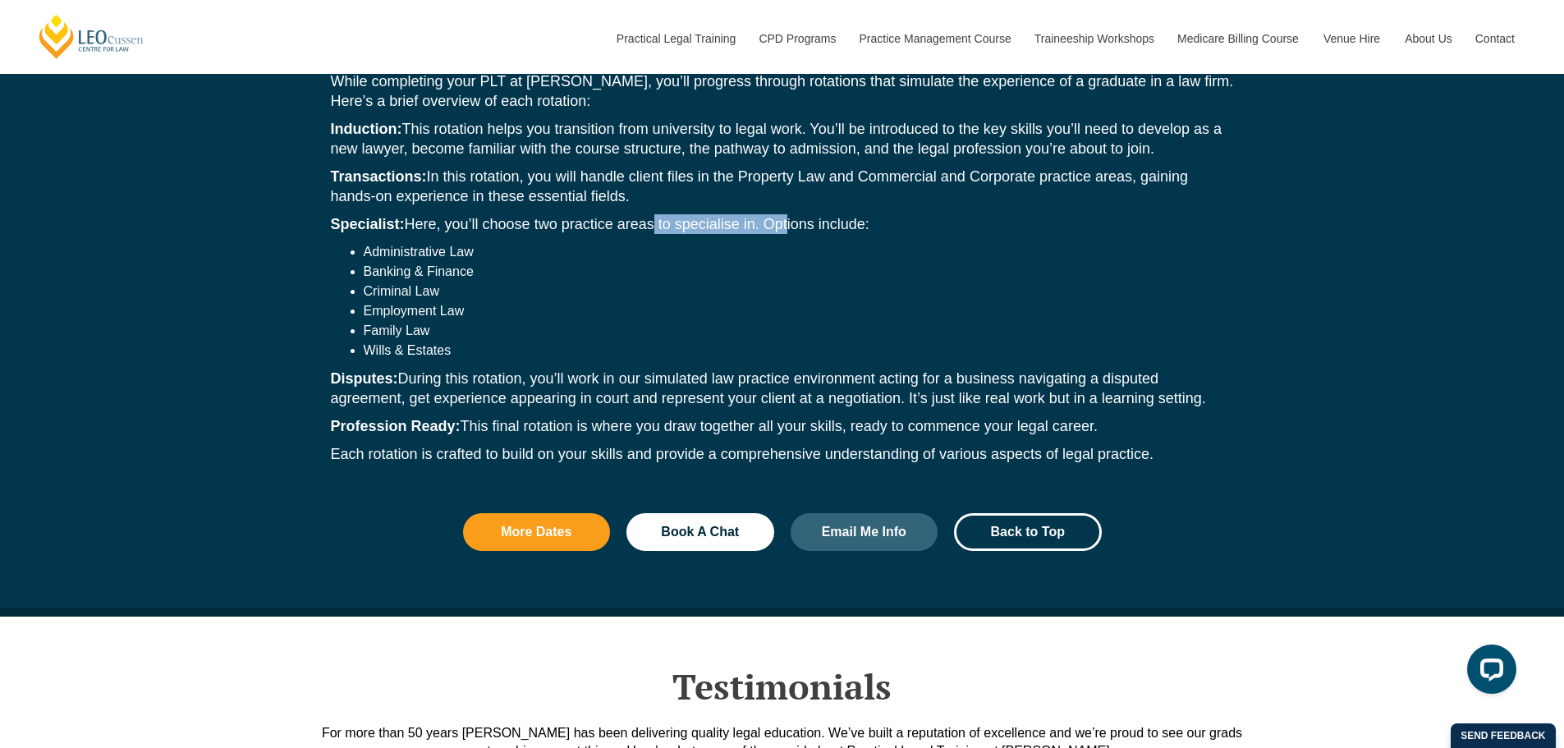
scroll to position [2382, 0]
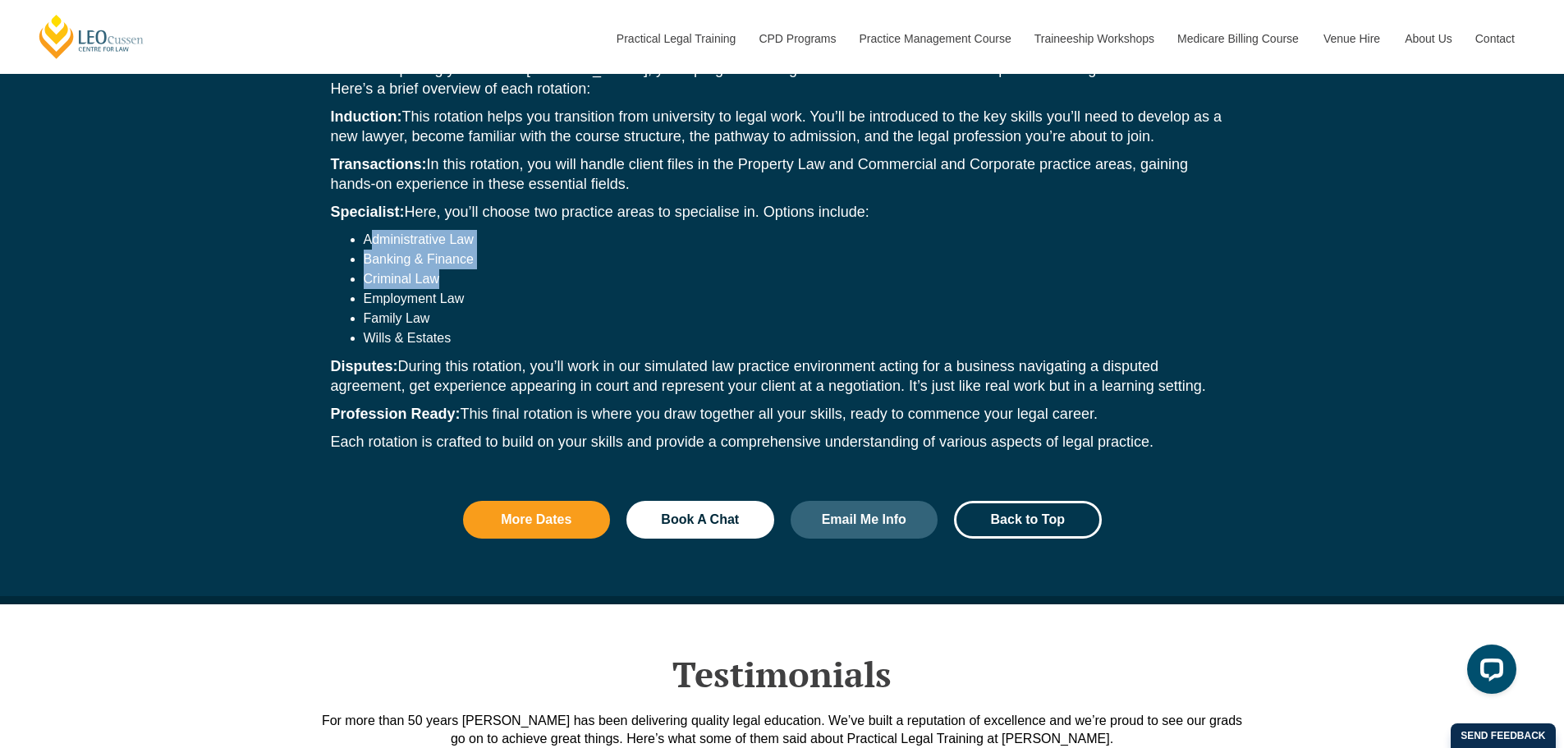
drag, startPoint x: 374, startPoint y: 227, endPoint x: 488, endPoint y: 276, distance: 123.2
click at [488, 276] on ul "Administrative Law Banking & Finance Criminal Law Employment Law Family Law Wil…" at bounding box center [782, 289] width 903 height 118
click at [424, 297] on li "Employment Law" at bounding box center [799, 299] width 870 height 20
drag, startPoint x: 384, startPoint y: 290, endPoint x: 497, endPoint y: 299, distance: 112.8
click at [494, 290] on li "Employment Law" at bounding box center [799, 299] width 870 height 20
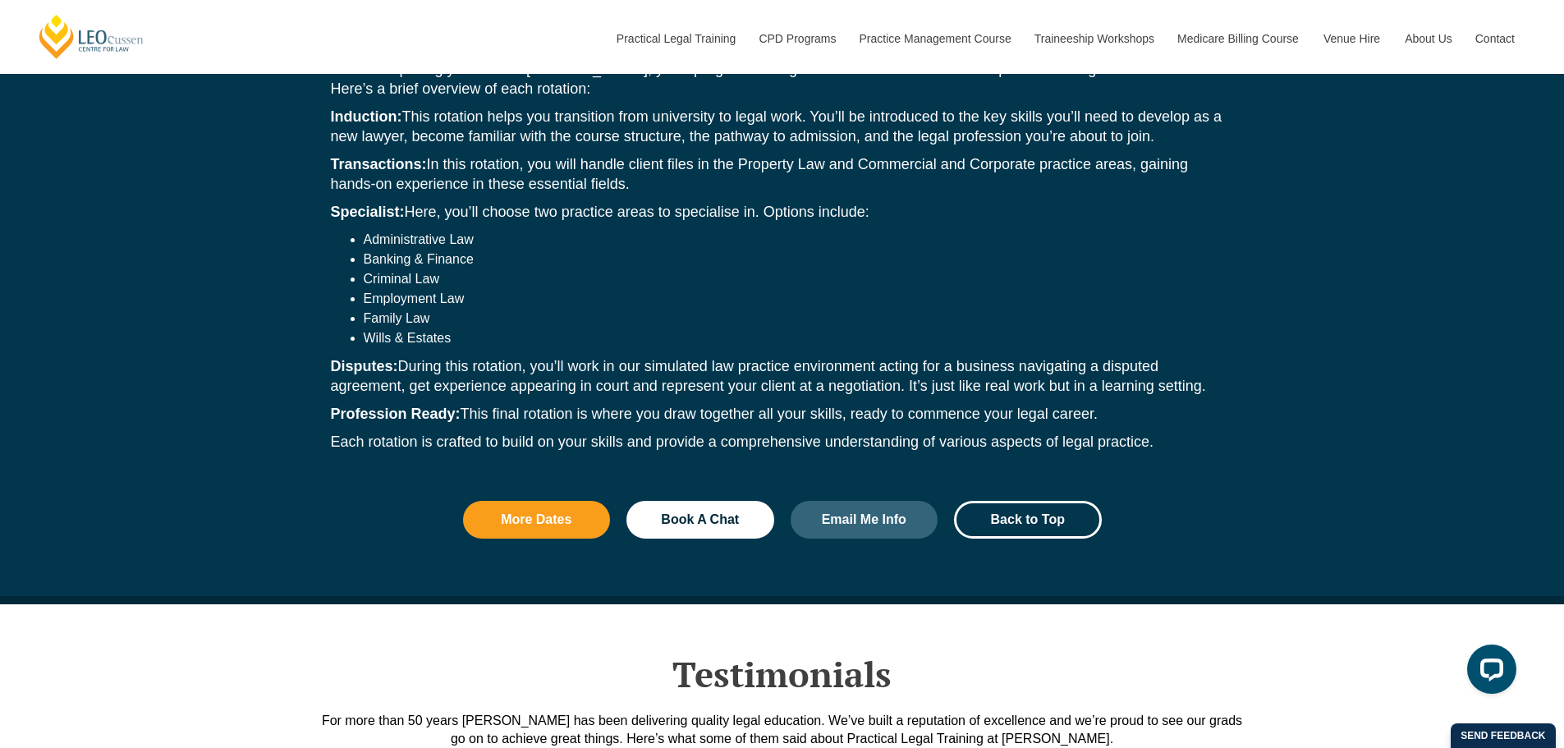
click at [487, 328] on li "Wills & Estates" at bounding box center [799, 338] width 870 height 20
drag, startPoint x: 355, startPoint y: 220, endPoint x: 500, endPoint y: 240, distance: 145.8
click at [500, 240] on div "While completing your PLT at Leo Cussen, you’ll progress through rotations that…" at bounding box center [782, 259] width 936 height 433
click at [493, 292] on li "Employment Law" at bounding box center [799, 299] width 870 height 20
drag, startPoint x: 450, startPoint y: 335, endPoint x: 345, endPoint y: 227, distance: 151.0
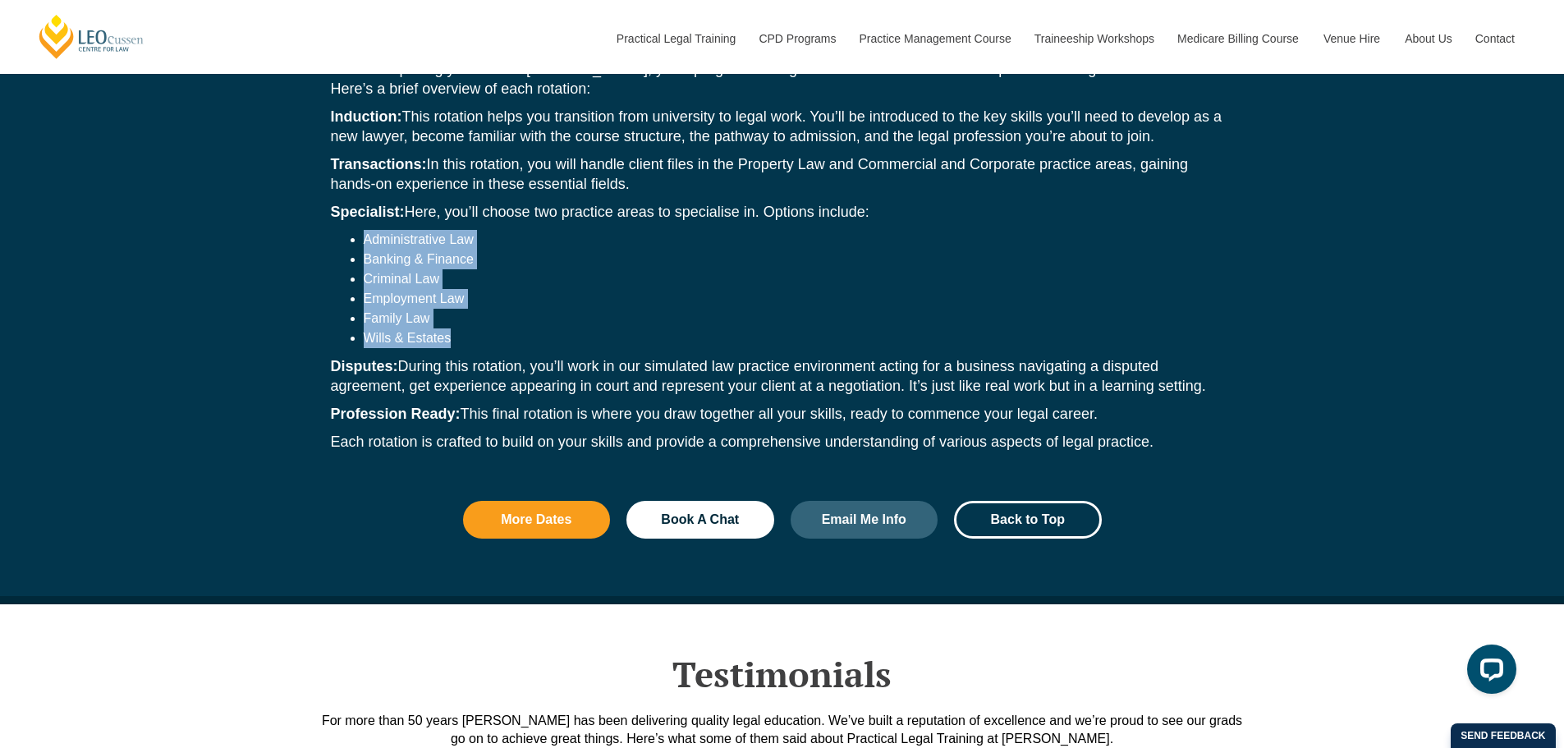
click at [345, 230] on ul "Administrative Law Banking & Finance Criminal Law Employment Law Family Law Wil…" at bounding box center [782, 289] width 903 height 118
drag, startPoint x: 407, startPoint y: 348, endPoint x: 493, endPoint y: 358, distance: 86.8
click at [409, 356] on p "Disputes: During this rotation, you’ll work in our simulated law practice envir…" at bounding box center [782, 375] width 903 height 39
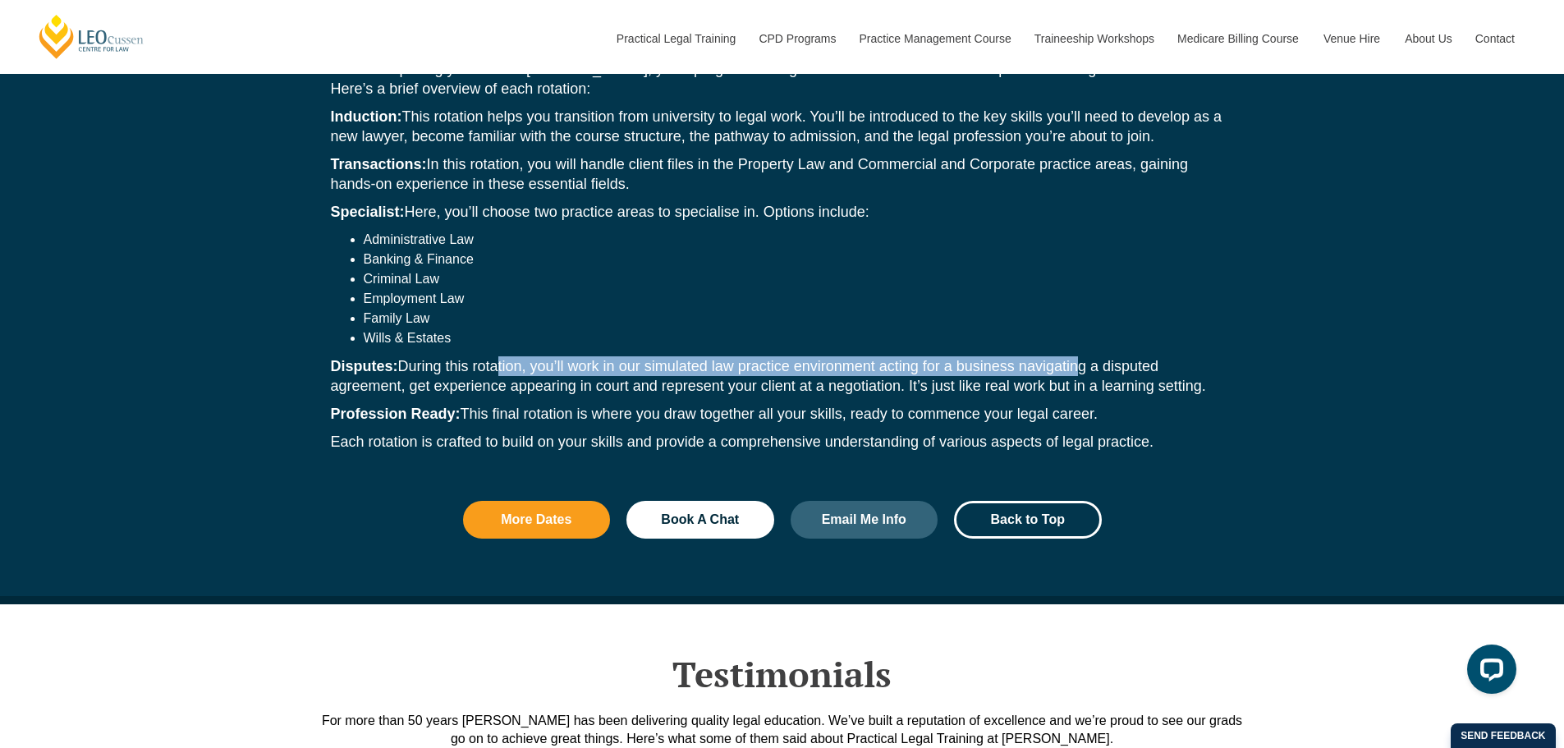
drag, startPoint x: 494, startPoint y: 358, endPoint x: 1088, endPoint y: 356, distance: 593.6
click at [1080, 358] on p "Disputes: During this rotation, you’ll work in our simulated law practice envir…" at bounding box center [782, 375] width 903 height 39
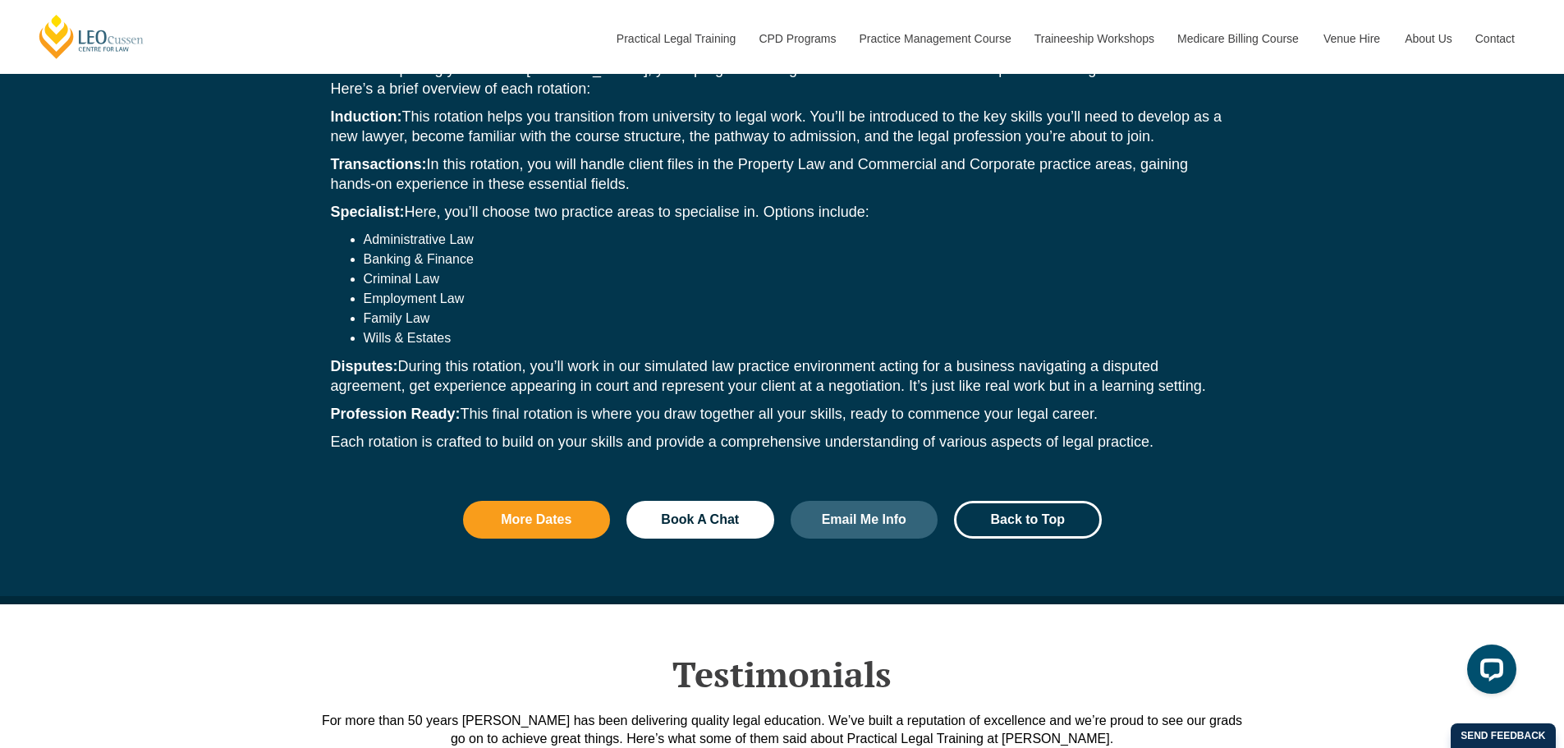
click at [856, 390] on div "While completing your PLT at Leo Cussen, you’ll progress through rotations that…" at bounding box center [782, 259] width 936 height 433
drag, startPoint x: 1118, startPoint y: 378, endPoint x: 1192, endPoint y: 360, distance: 75.9
click at [1192, 360] on p "Disputes: During this rotation, you’ll work in our simulated law practice envir…" at bounding box center [782, 375] width 903 height 39
click at [371, 378] on p "Disputes: During this rotation, you’ll work in our simulated law practice envir…" at bounding box center [782, 375] width 903 height 39
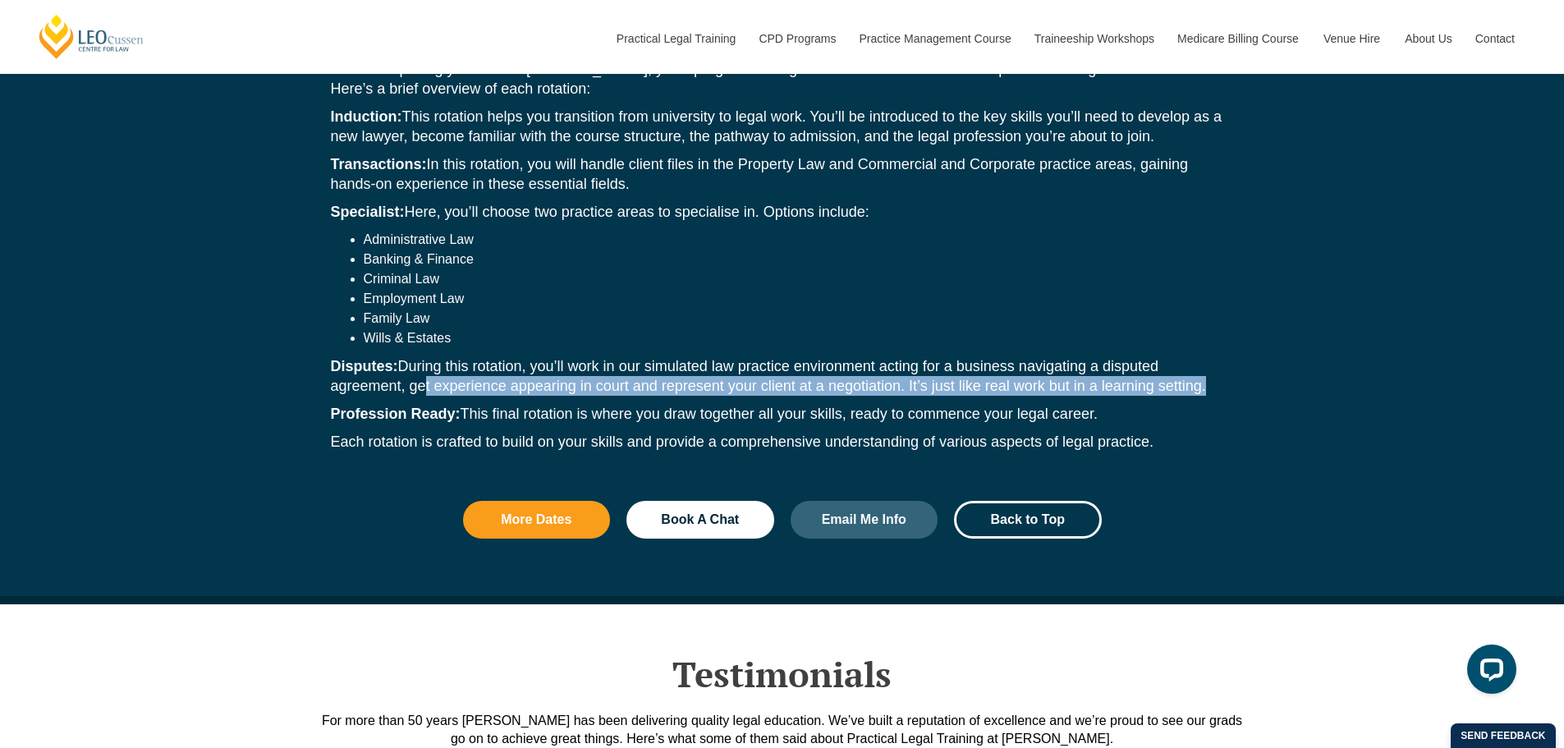
drag, startPoint x: 415, startPoint y: 375, endPoint x: 1199, endPoint y: 384, distance: 783.3
click at [1199, 384] on p "Disputes: During this rotation, you’ll work in our simulated law practice envir…" at bounding box center [782, 375] width 903 height 39
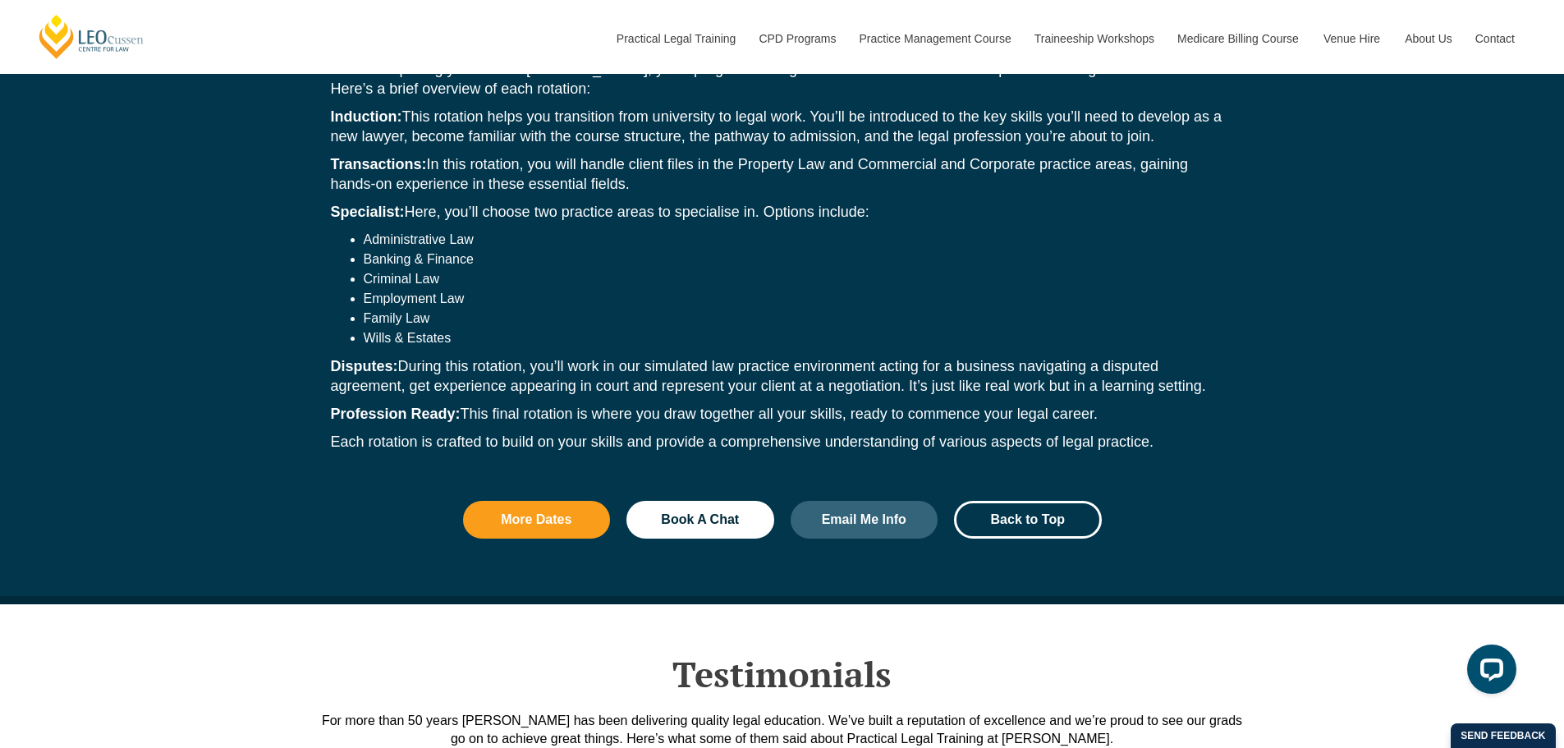
click at [552, 435] on p "Each rotation is crafted to build on your skills and provide a comprehensive un…" at bounding box center [782, 442] width 903 height 20
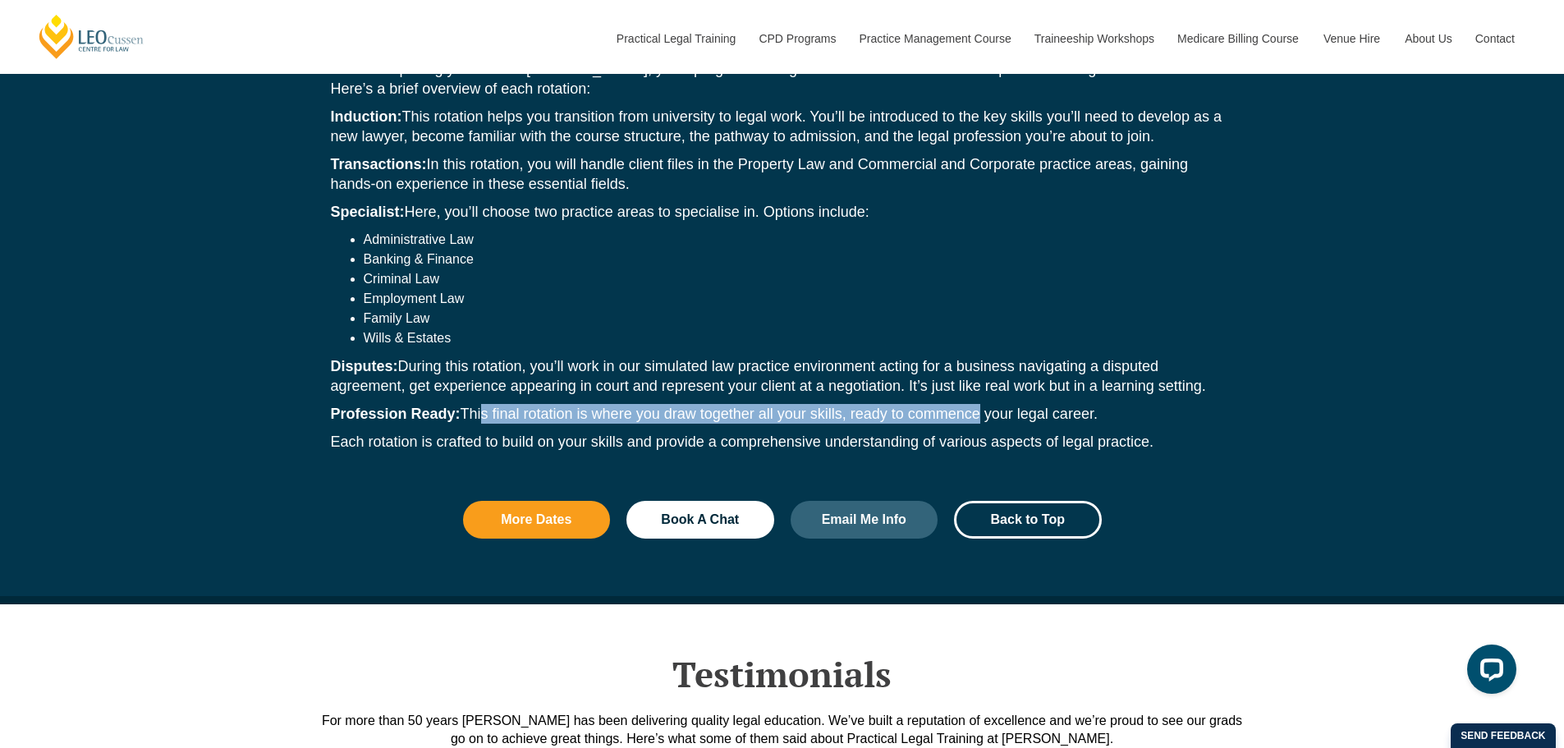
drag, startPoint x: 481, startPoint y: 401, endPoint x: 972, endPoint y: 410, distance: 491.1
click at [972, 410] on p "Profession Ready: This final rotation is where you draw together all your skill…" at bounding box center [782, 414] width 903 height 20
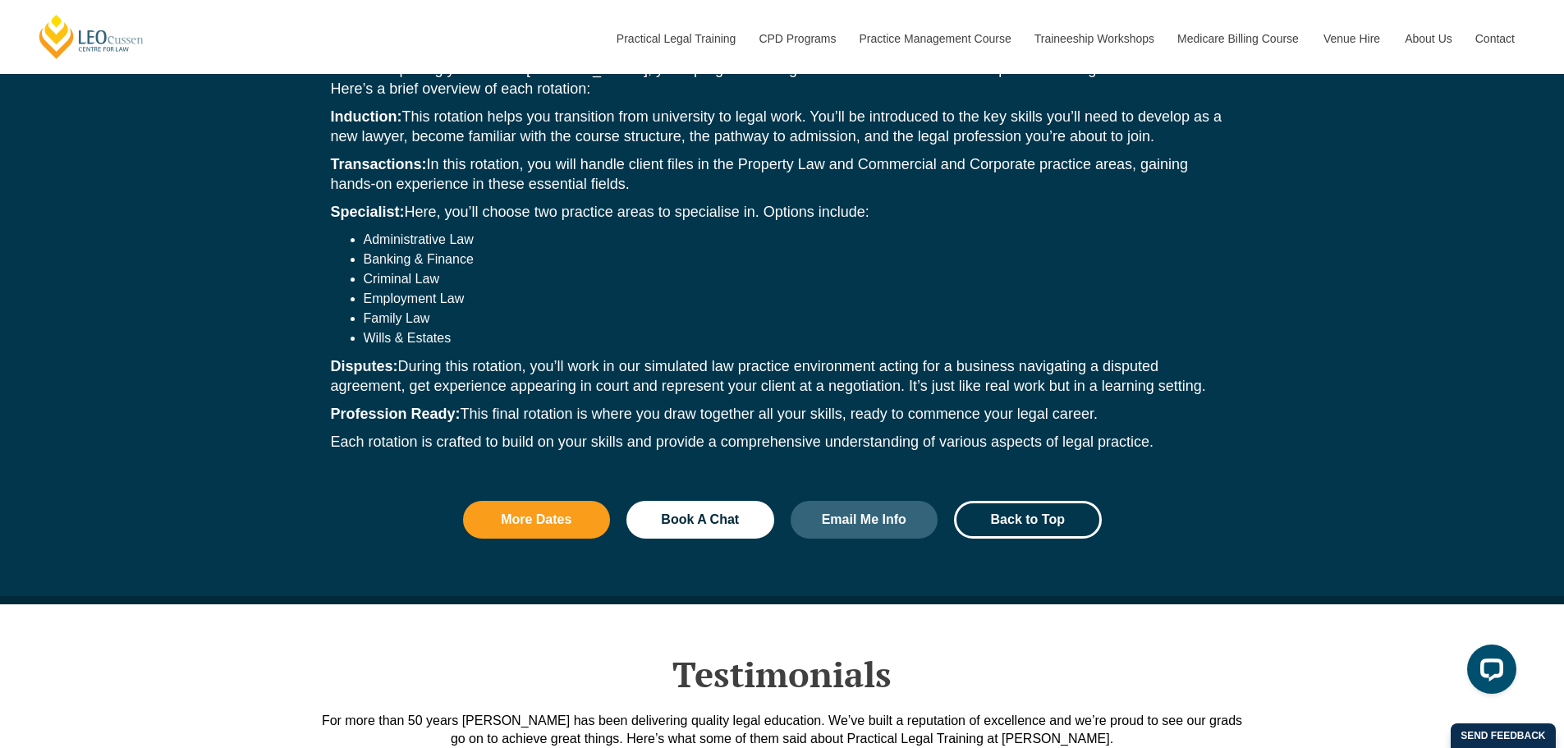
click at [775, 422] on div "While completing your PLT at Leo Cussen, you’ll progress through rotations that…" at bounding box center [782, 259] width 936 height 433
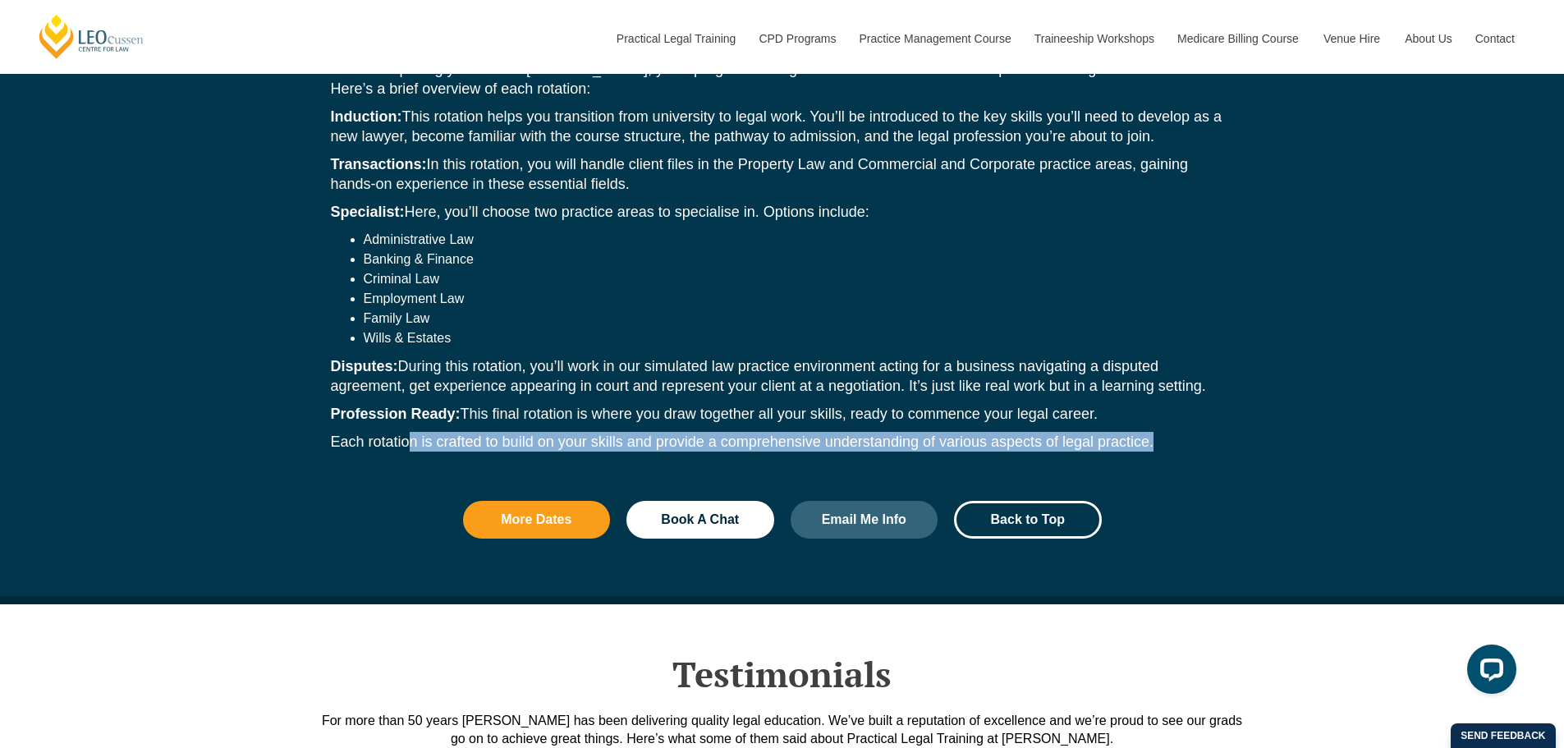
drag, startPoint x: 430, startPoint y: 430, endPoint x: 1364, endPoint y: 427, distance: 933.5
click at [1364, 427] on div "Discover more about our PLT Our PLT program is designed to help you be the Whol…" at bounding box center [782, 202] width 1564 height 803
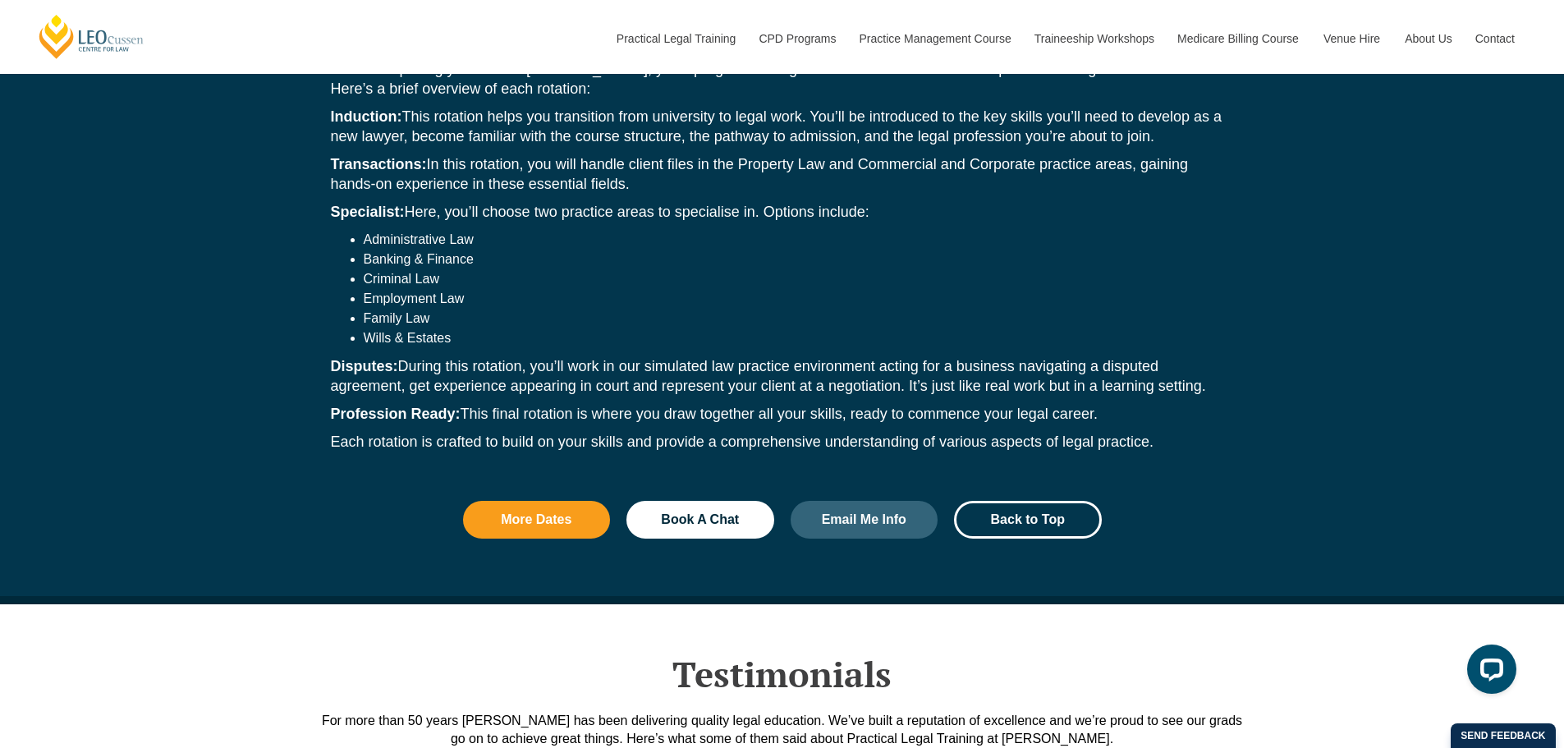
click at [611, 356] on p "Disputes: During this rotation, you’ll work in our simulated law practice envir…" at bounding box center [782, 375] width 903 height 39
drag, startPoint x: 459, startPoint y: 328, endPoint x: 363, endPoint y: 225, distance: 141.2
click at [363, 230] on ul "Administrative Law Banking & Finance Criminal Law Employment Law Family Law Wil…" at bounding box center [782, 289] width 903 height 118
copy ul "Administrative Law Banking & Finance Criminal Law Employment Law Family Law Wil…"
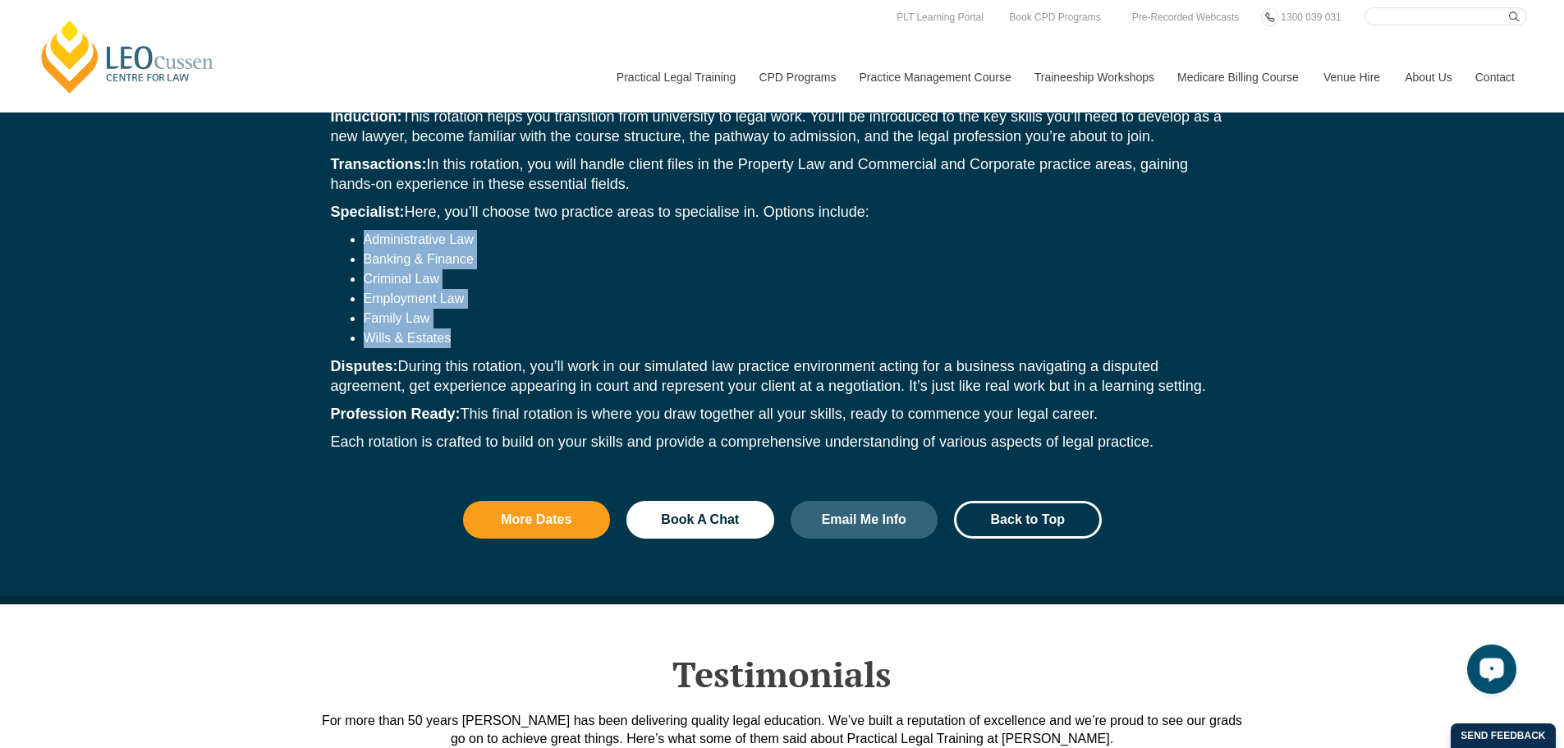
drag, startPoint x: 417, startPoint y: 359, endPoint x: 365, endPoint y: 358, distance: 51.7
click at [417, 359] on p "Disputes: During this rotation, you’ll work in our simulated law practice envir…" at bounding box center [782, 375] width 903 height 39
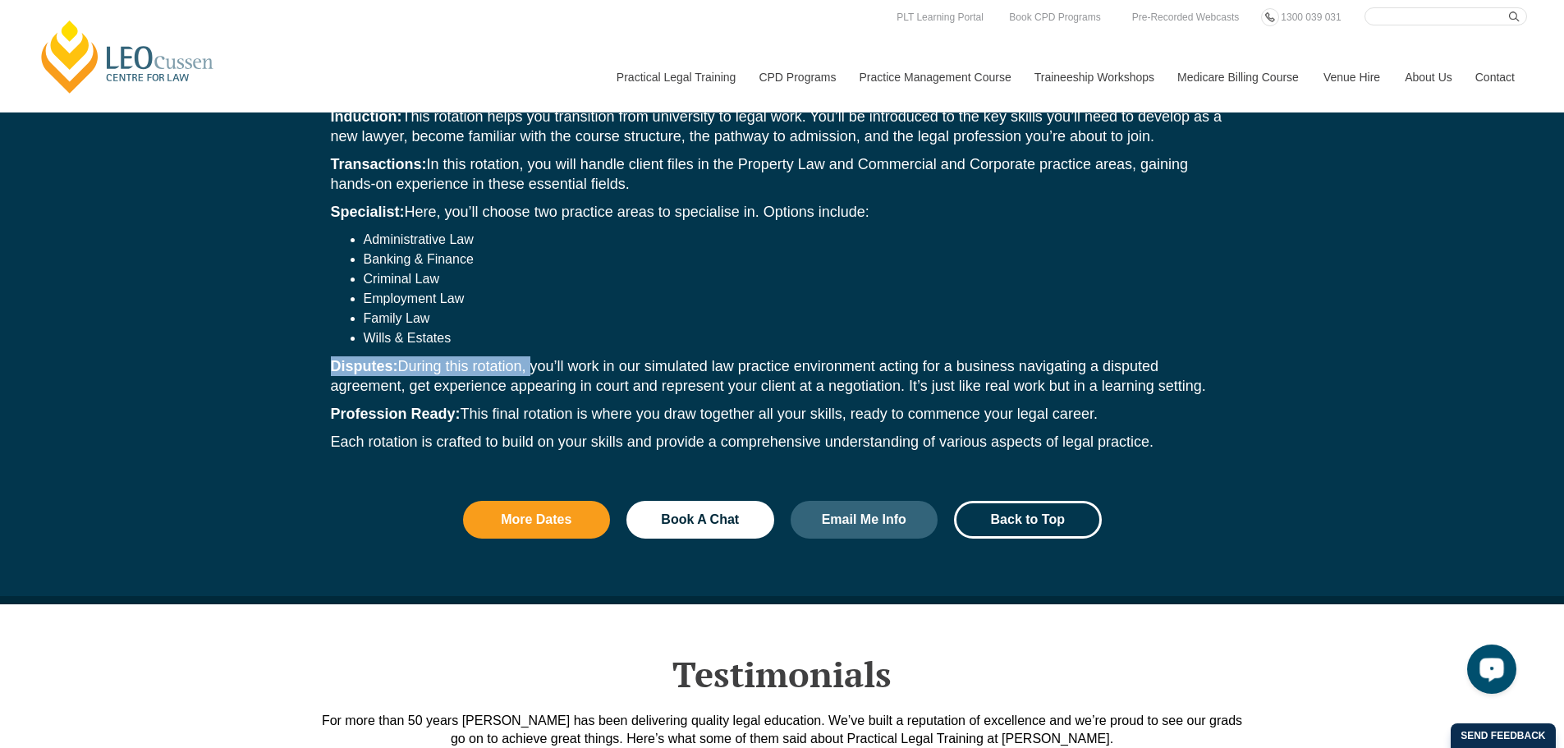
drag, startPoint x: 332, startPoint y: 355, endPoint x: 529, endPoint y: 356, distance: 197.0
click at [529, 356] on p "Disputes: During this rotation, you’ll work in our simulated law practice envir…" at bounding box center [782, 375] width 903 height 39
click at [730, 404] on p "Profession Ready: This final rotation is where you draw together all your skill…" at bounding box center [782, 414] width 903 height 20
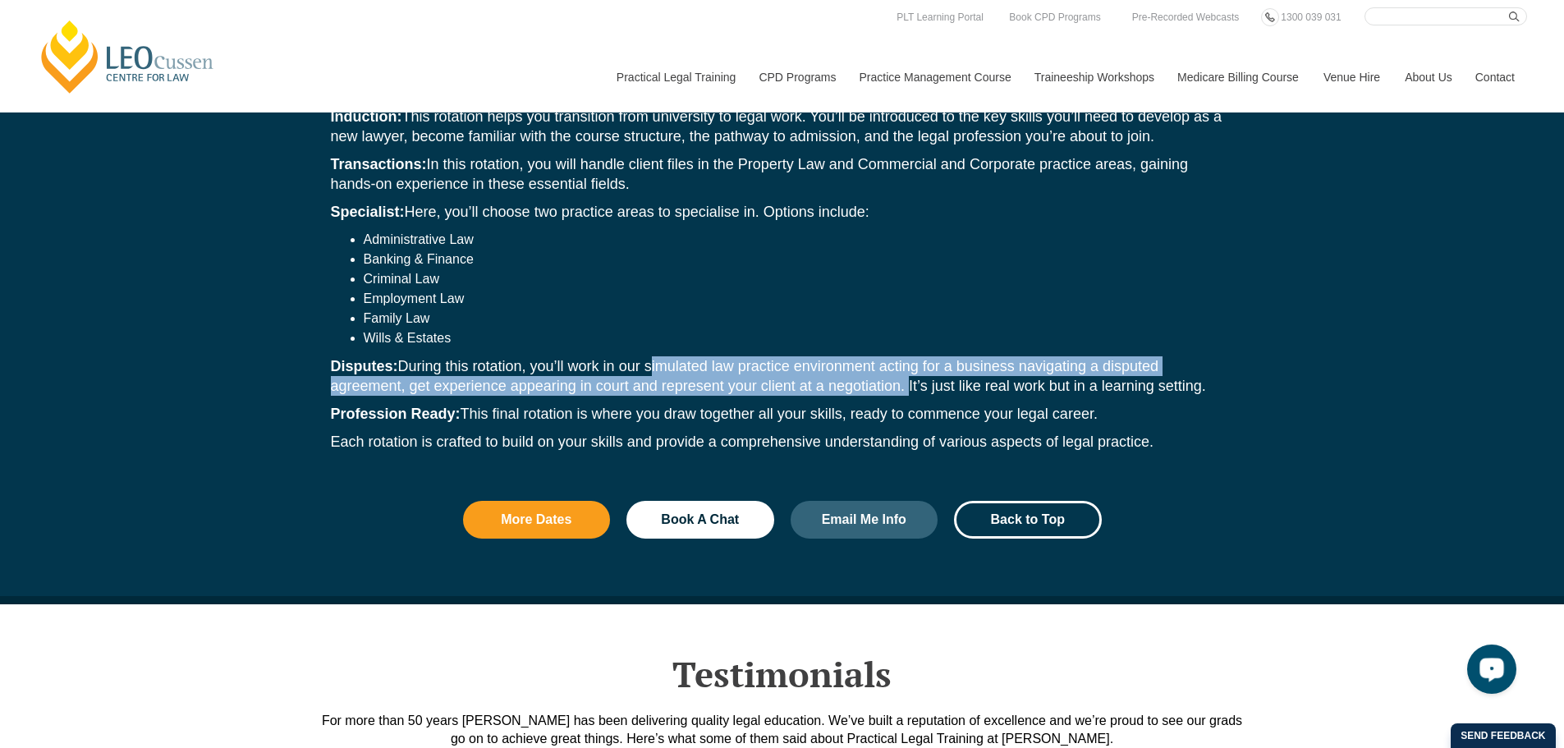
drag, startPoint x: 906, startPoint y: 379, endPoint x: 648, endPoint y: 354, distance: 259.0
click at [648, 356] on p "Disputes: During this rotation, you’ll work in our simulated law practice envir…" at bounding box center [782, 375] width 903 height 39
copy p "simulated law practice environment acting for a business navigating a disputed …"
click at [479, 415] on div "While completing your PLT at Leo Cussen, you’ll progress through rotations that…" at bounding box center [782, 259] width 936 height 433
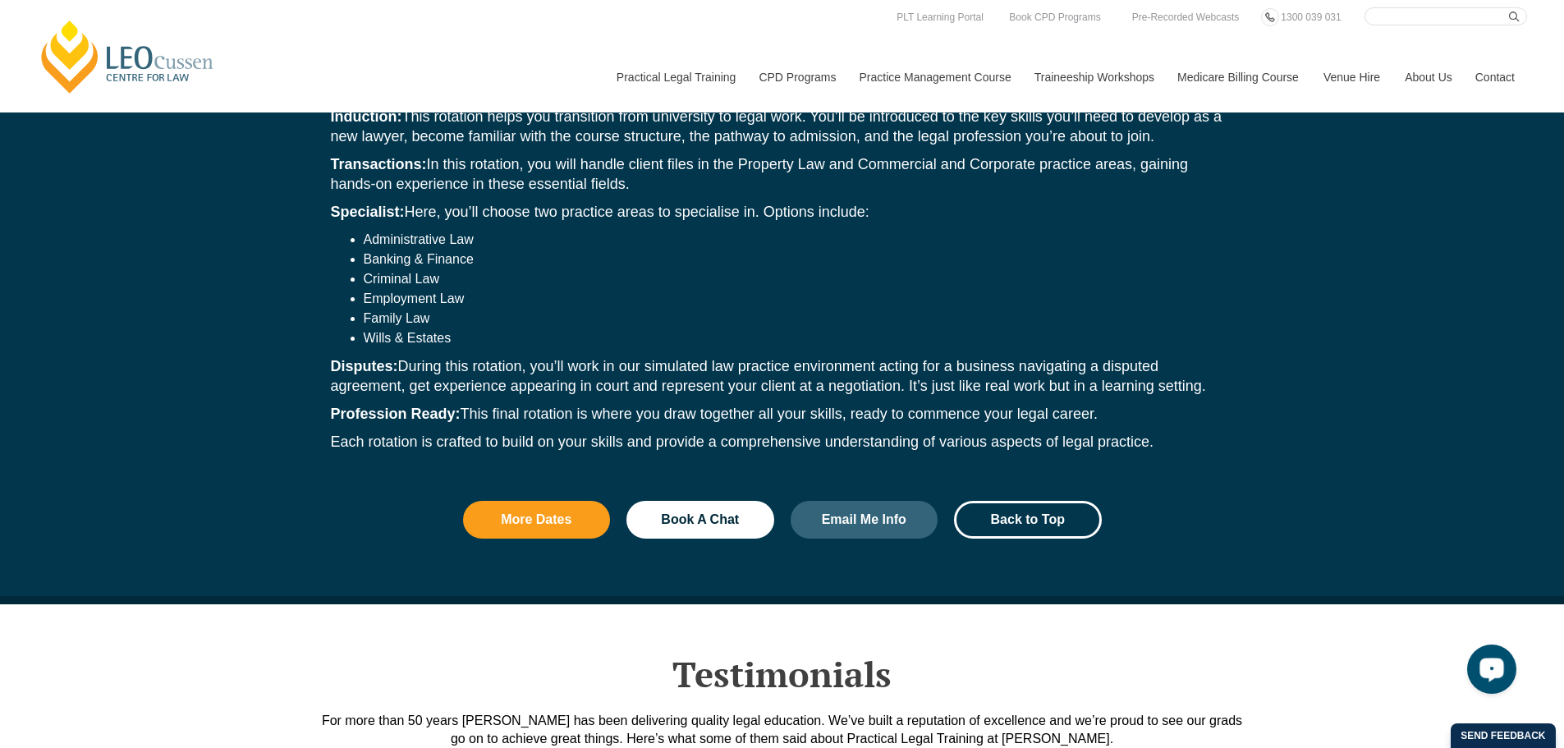
drag, startPoint x: 367, startPoint y: 406, endPoint x: 338, endPoint y: 406, distance: 28.7
click at [362, 406] on strong "Profession Ready:" at bounding box center [396, 414] width 130 height 16
drag, startPoint x: 332, startPoint y: 406, endPoint x: 454, endPoint y: 409, distance: 122.4
click at [454, 409] on div "While completing your PLT at Leo Cussen, you’ll progress through rotations that…" at bounding box center [782, 259] width 936 height 433
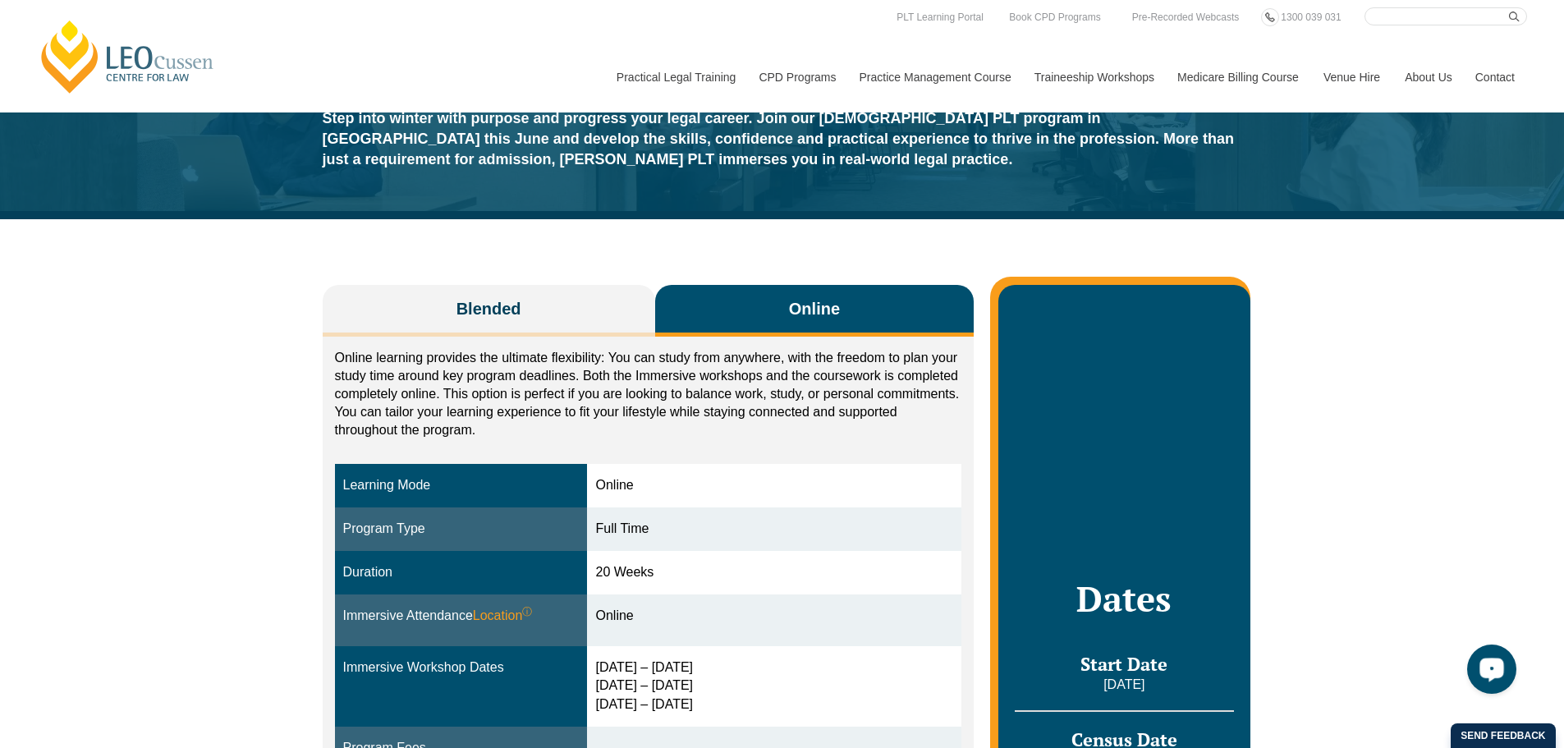
scroll to position [0, 0]
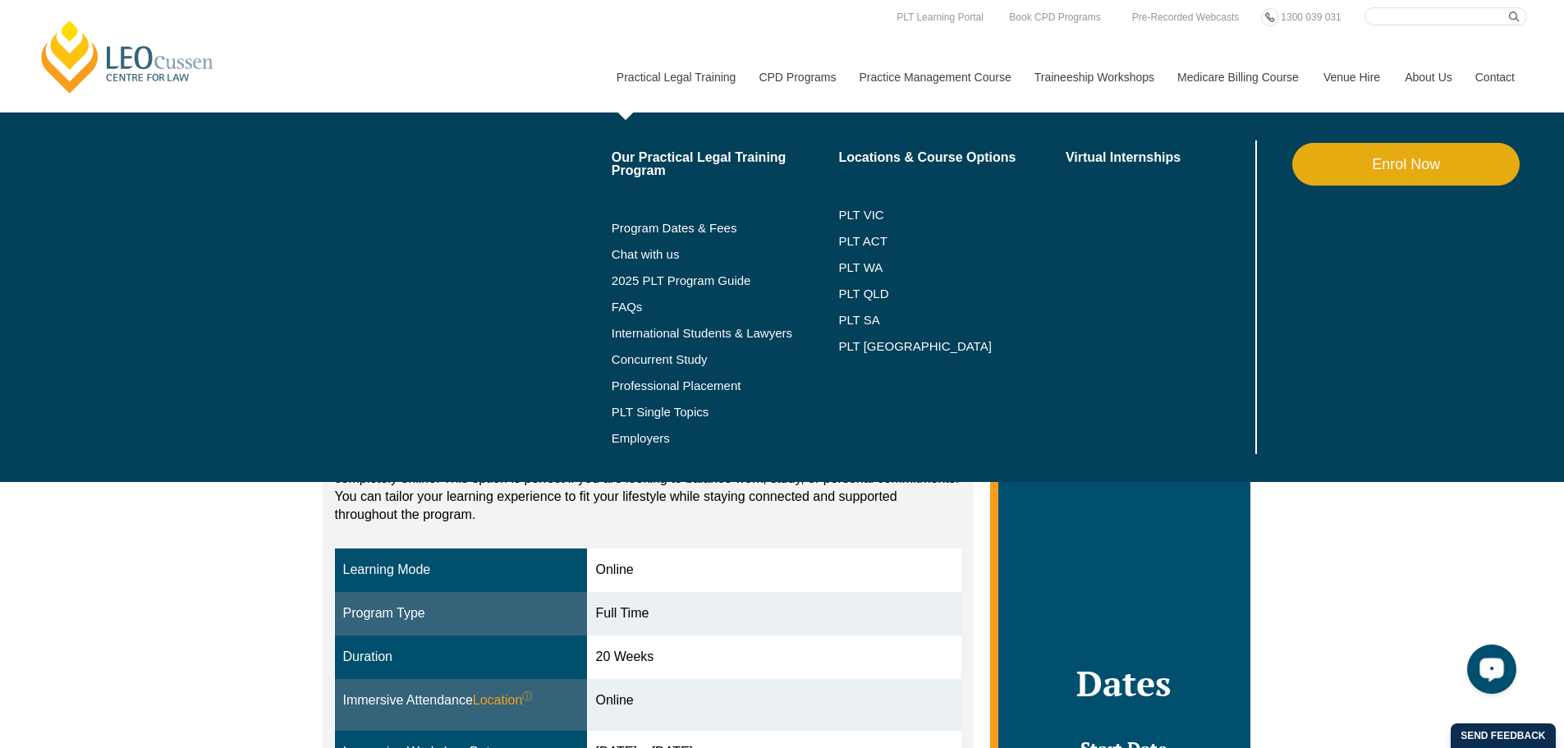
click at [675, 72] on link "Practical Legal Training" at bounding box center [675, 77] width 143 height 71
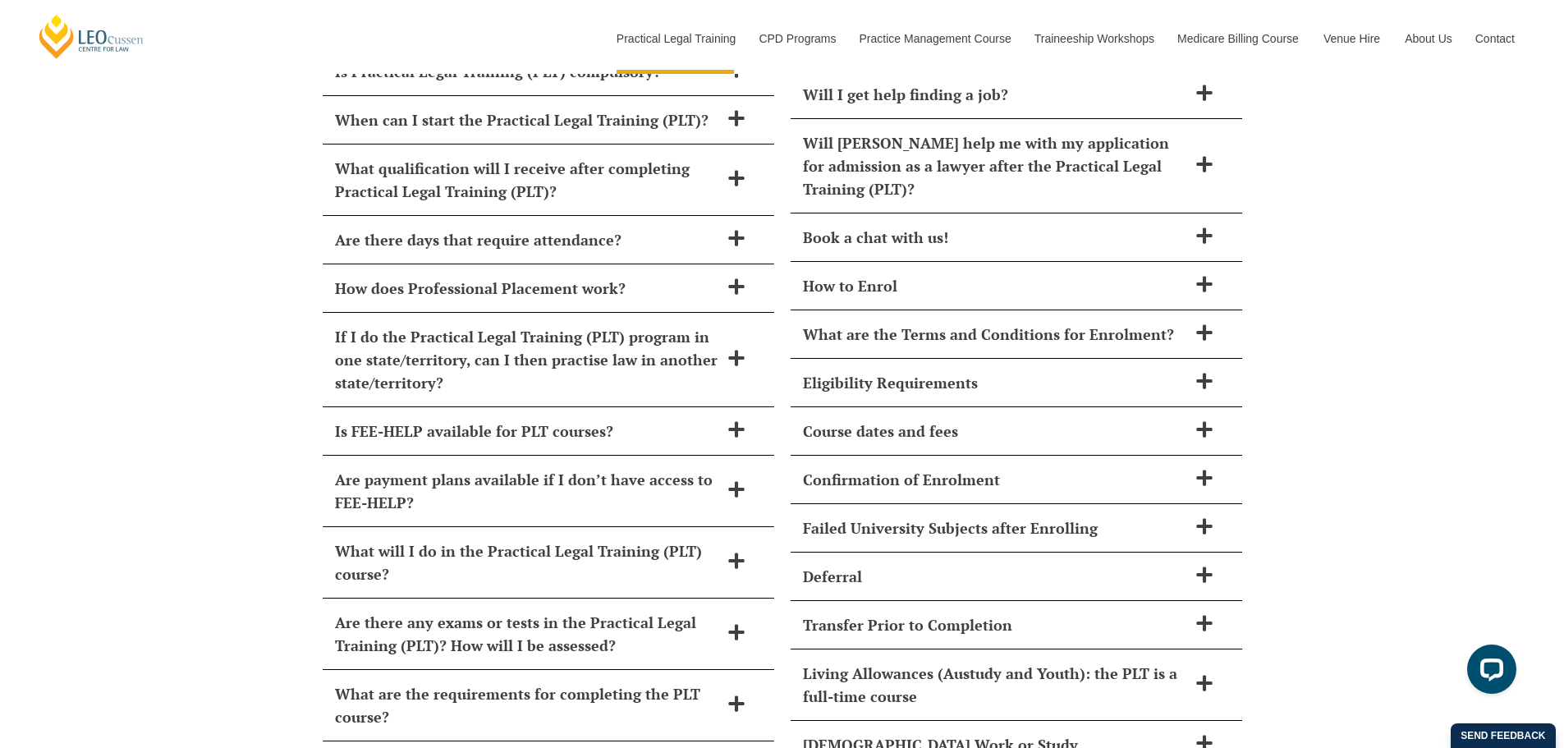
scroll to position [7553, 0]
